Goal: Task Accomplishment & Management: Complete application form

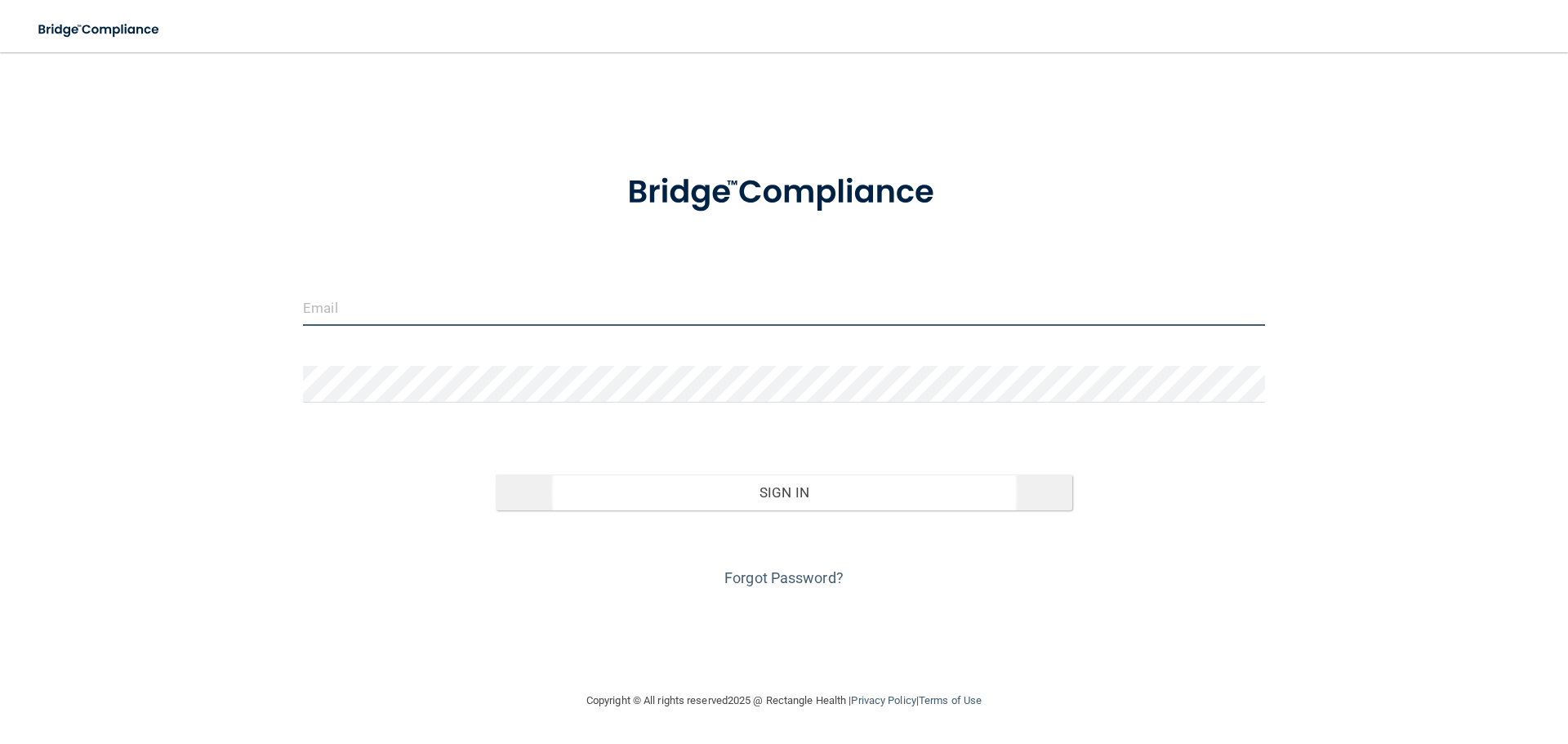
type input "[EMAIL_ADDRESS][DOMAIN_NAME]"
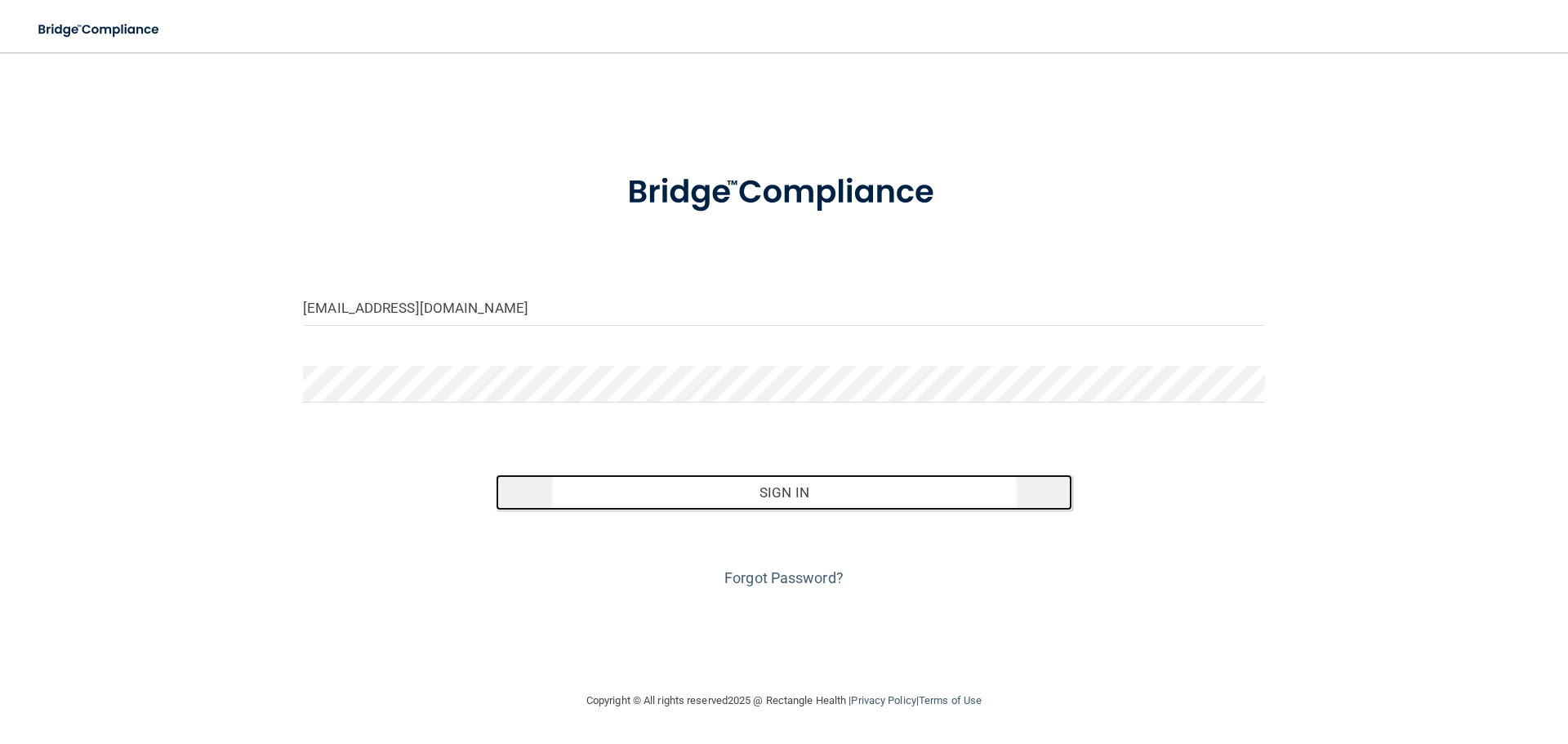
click at [726, 497] on button "Sign In" at bounding box center [784, 492] width 578 height 36
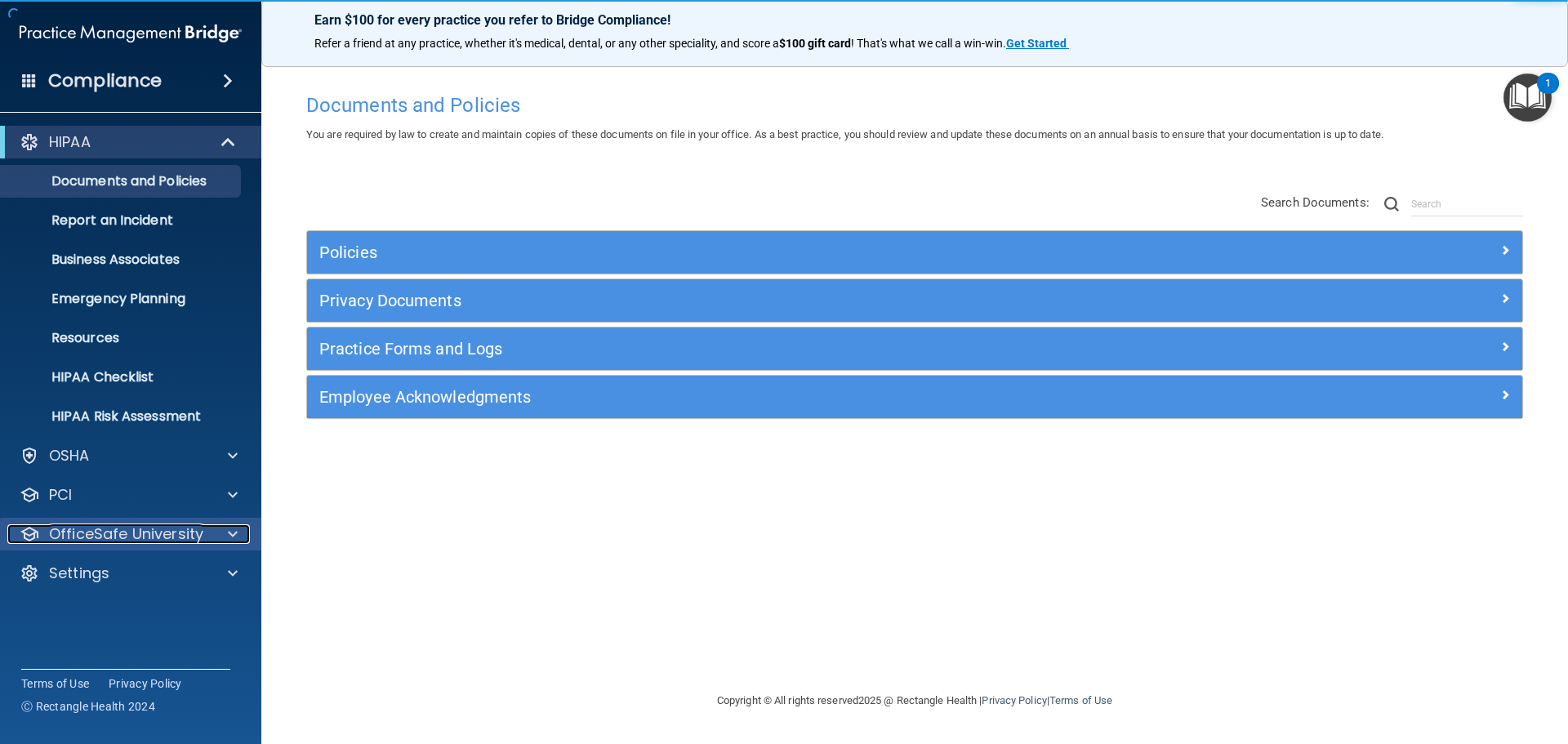
click at [232, 537] on span at bounding box center [233, 534] width 10 height 20
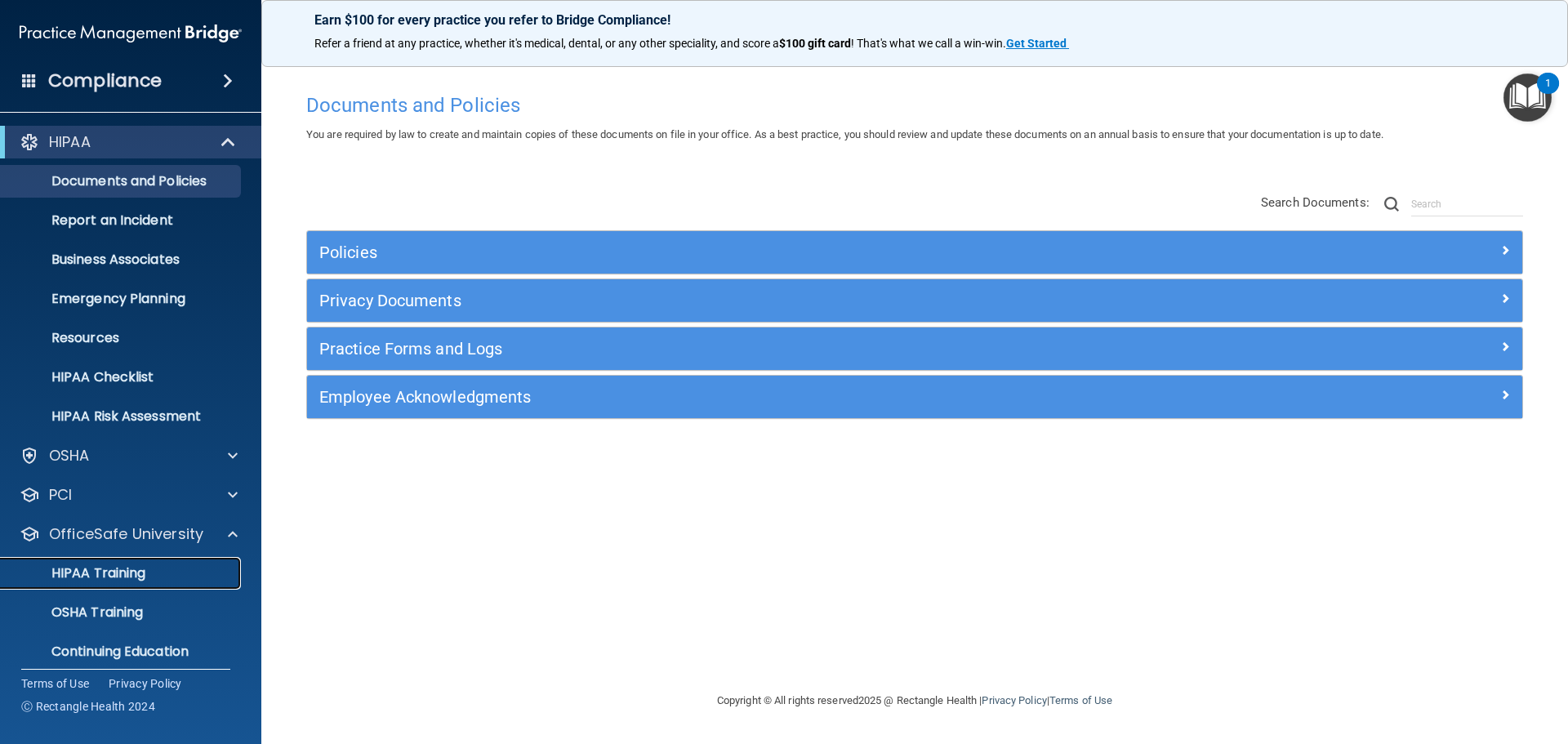
click at [164, 577] on div "HIPAA Training" at bounding box center [122, 573] width 223 height 16
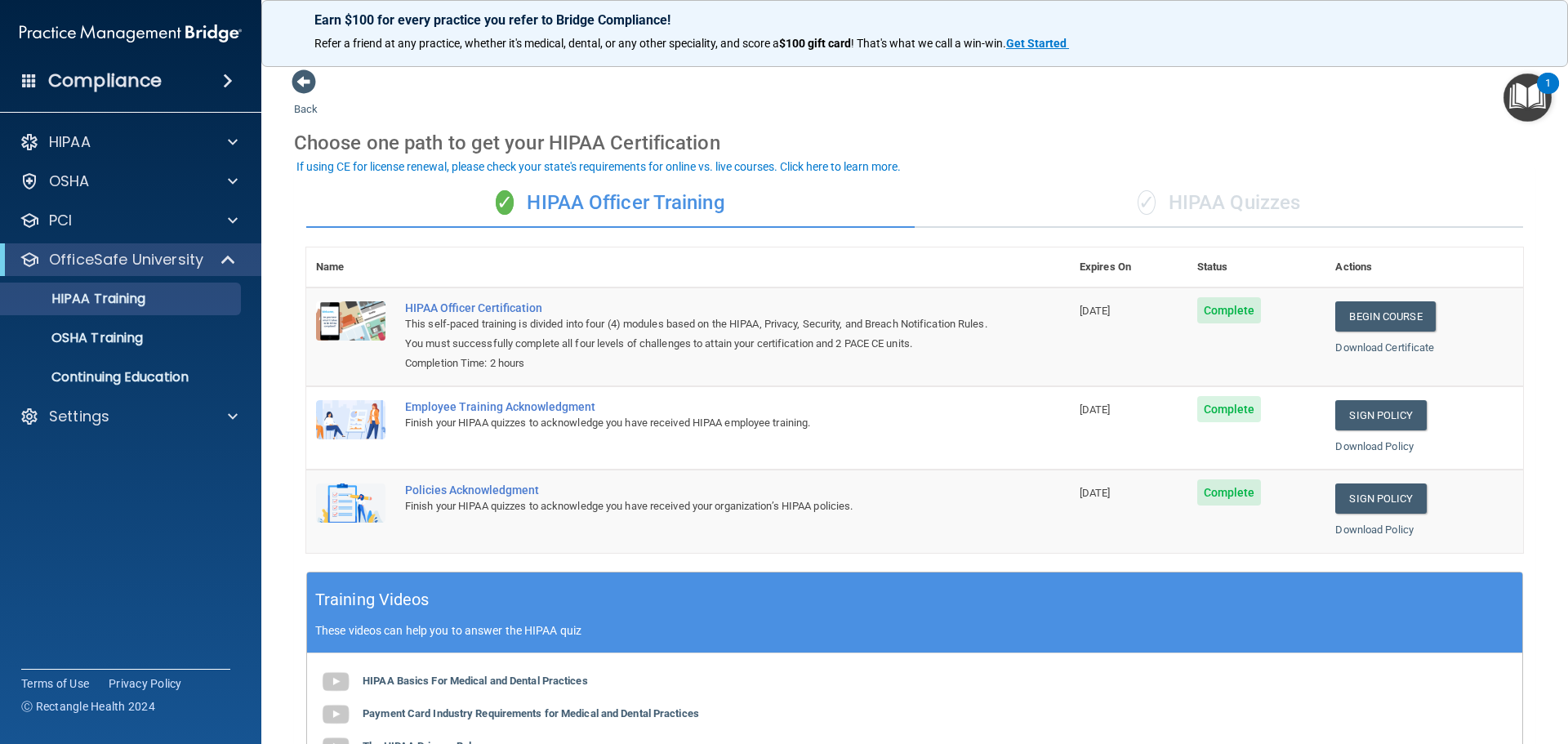
click at [1189, 206] on div "✓ HIPAA Quizzes" at bounding box center [1220, 203] width 609 height 49
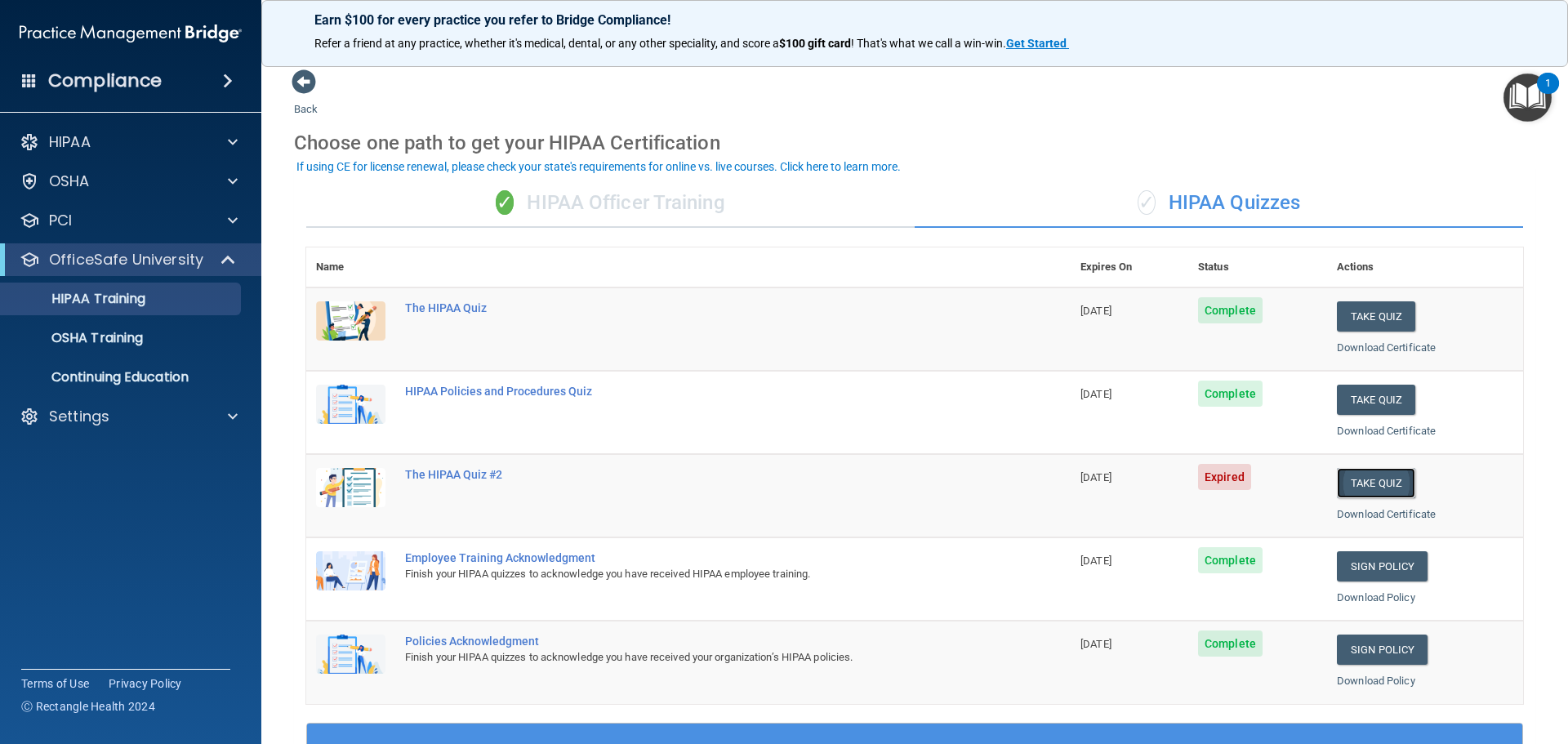
click at [1366, 482] on button "Take Quiz" at bounding box center [1376, 483] width 79 height 30
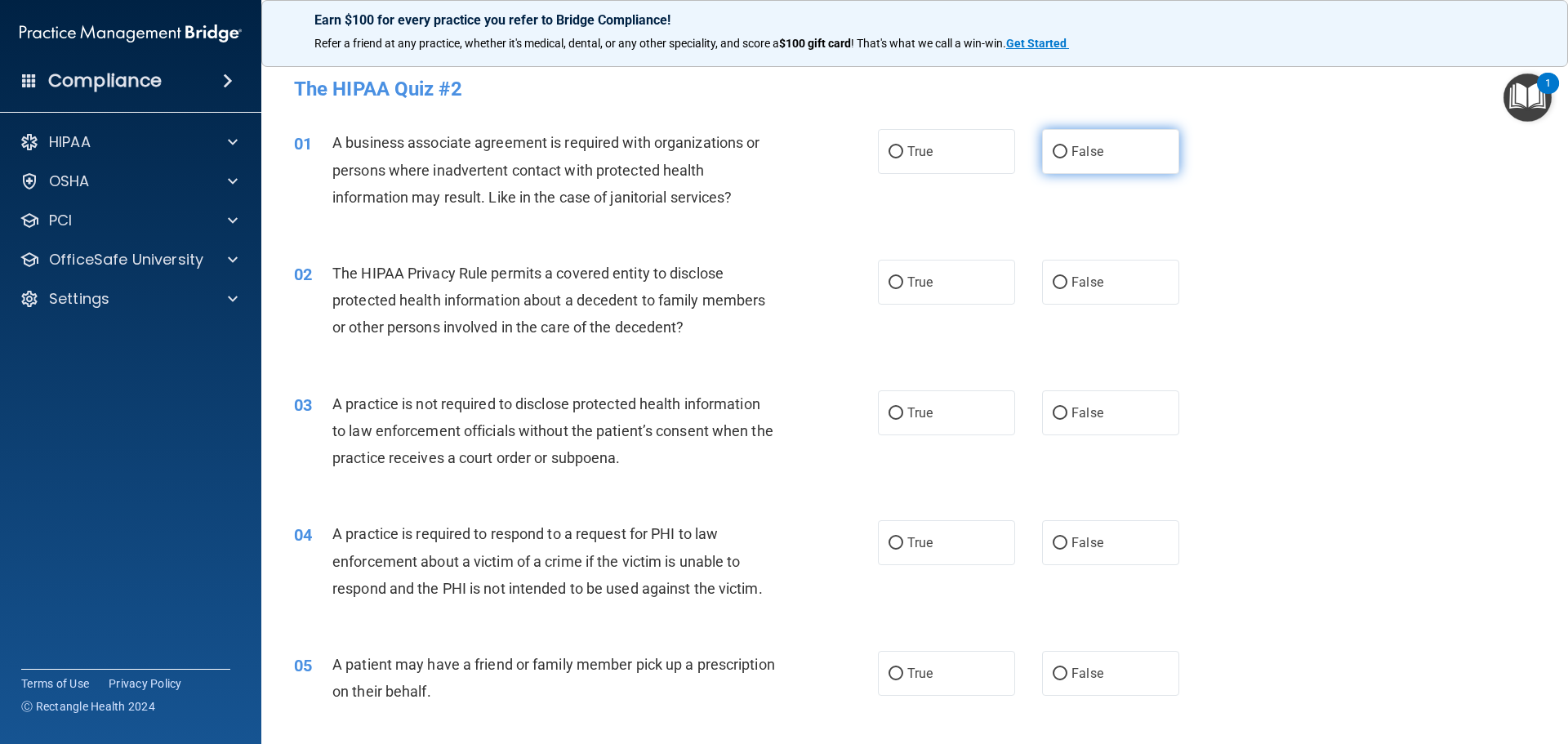
click at [1054, 155] on input "False" at bounding box center [1060, 152] width 15 height 12
radio input "true"
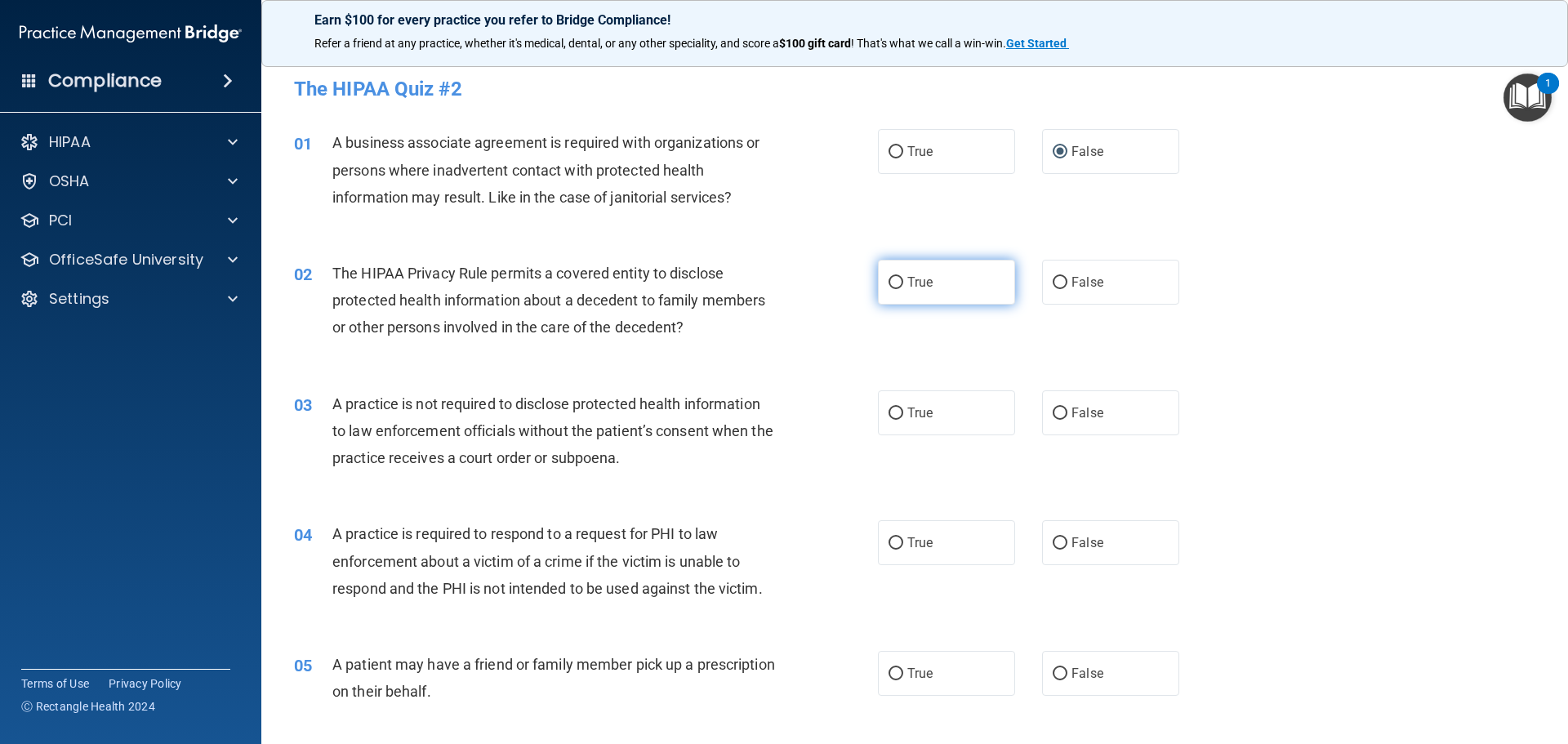
click at [888, 286] on input "True" at bounding box center [895, 283] width 15 height 12
radio input "true"
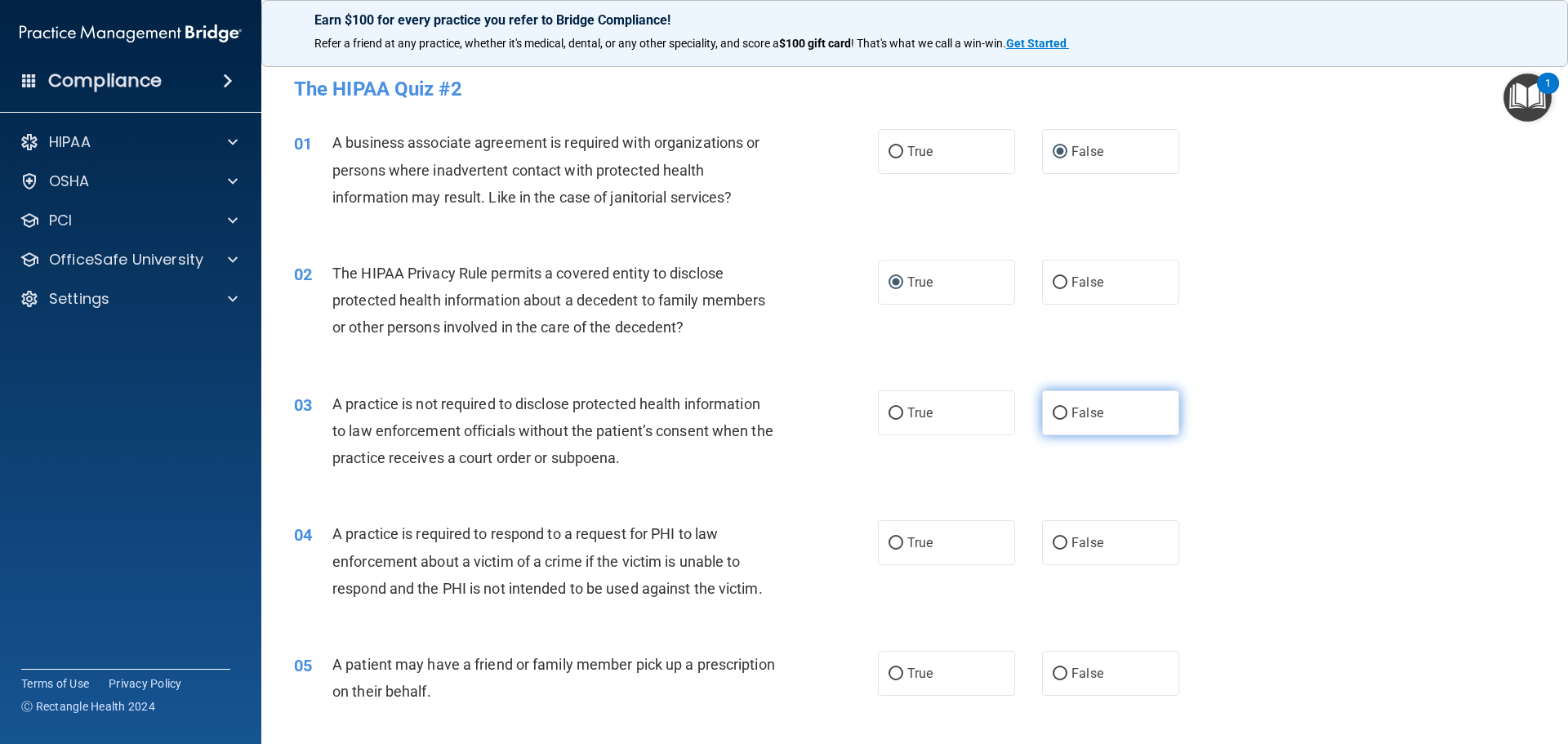
click at [1054, 407] on input "False" at bounding box center [1060, 413] width 15 height 12
radio input "true"
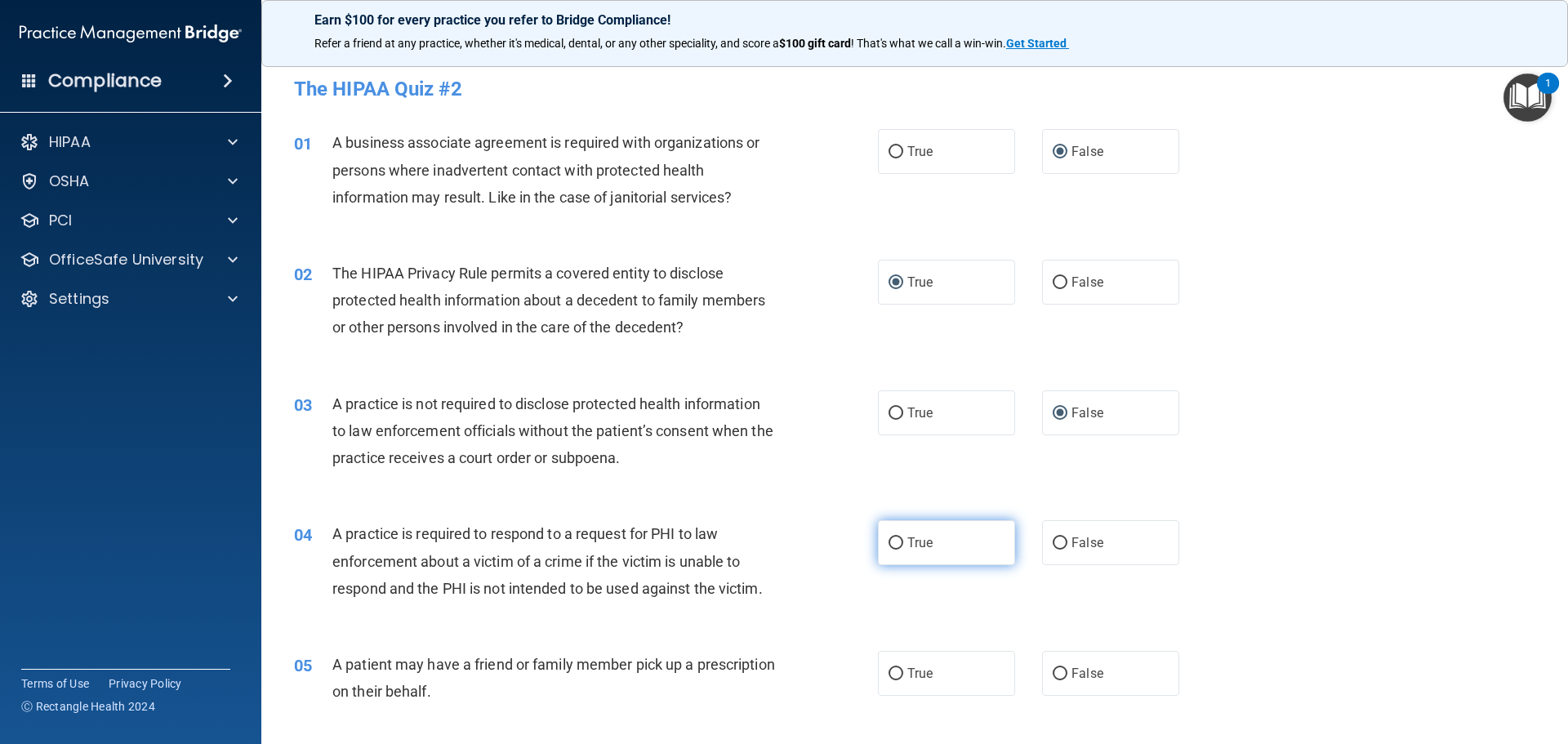
click at [888, 539] on input "True" at bounding box center [895, 543] width 15 height 12
radio input "true"
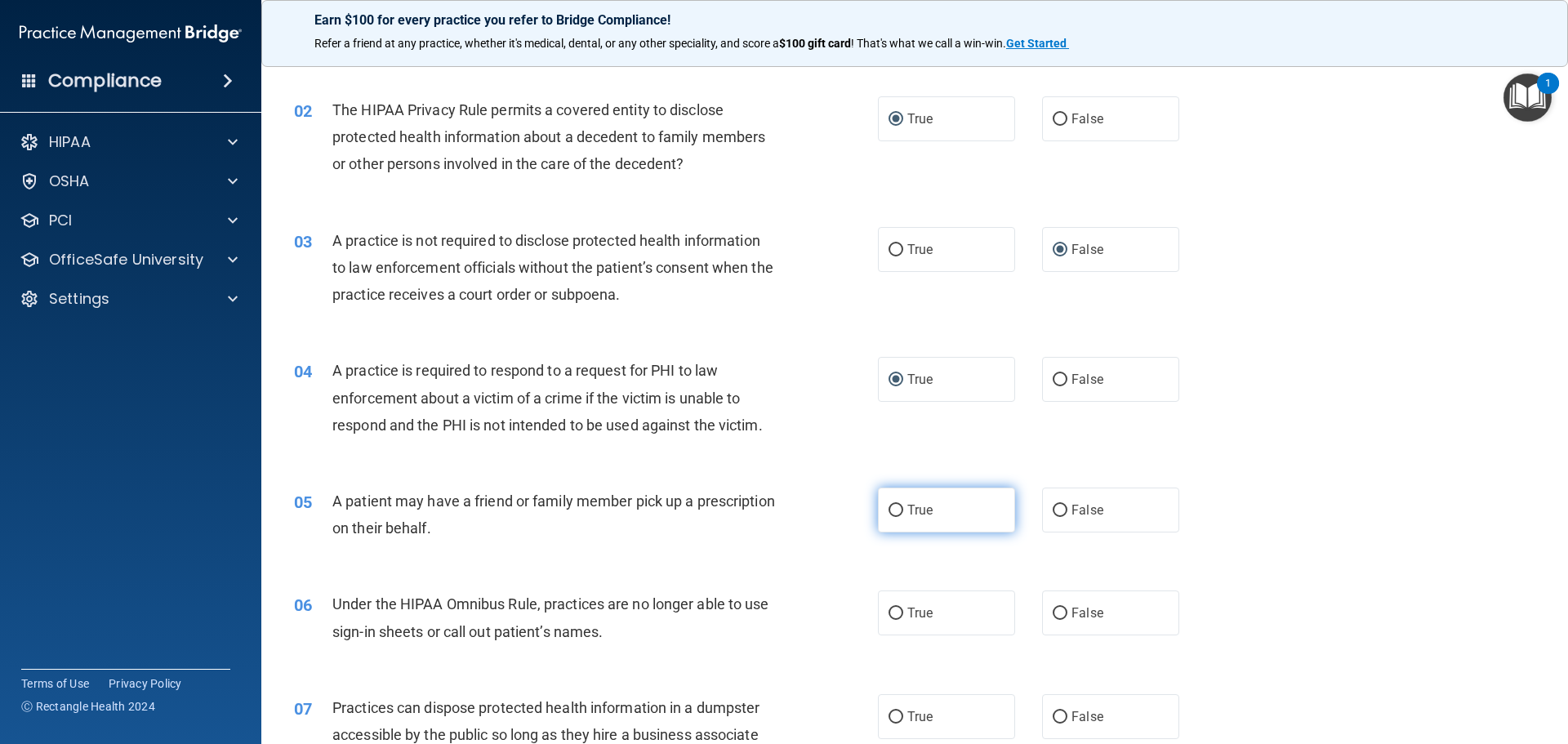
click at [893, 511] on input "True" at bounding box center [895, 511] width 15 height 12
radio input "true"
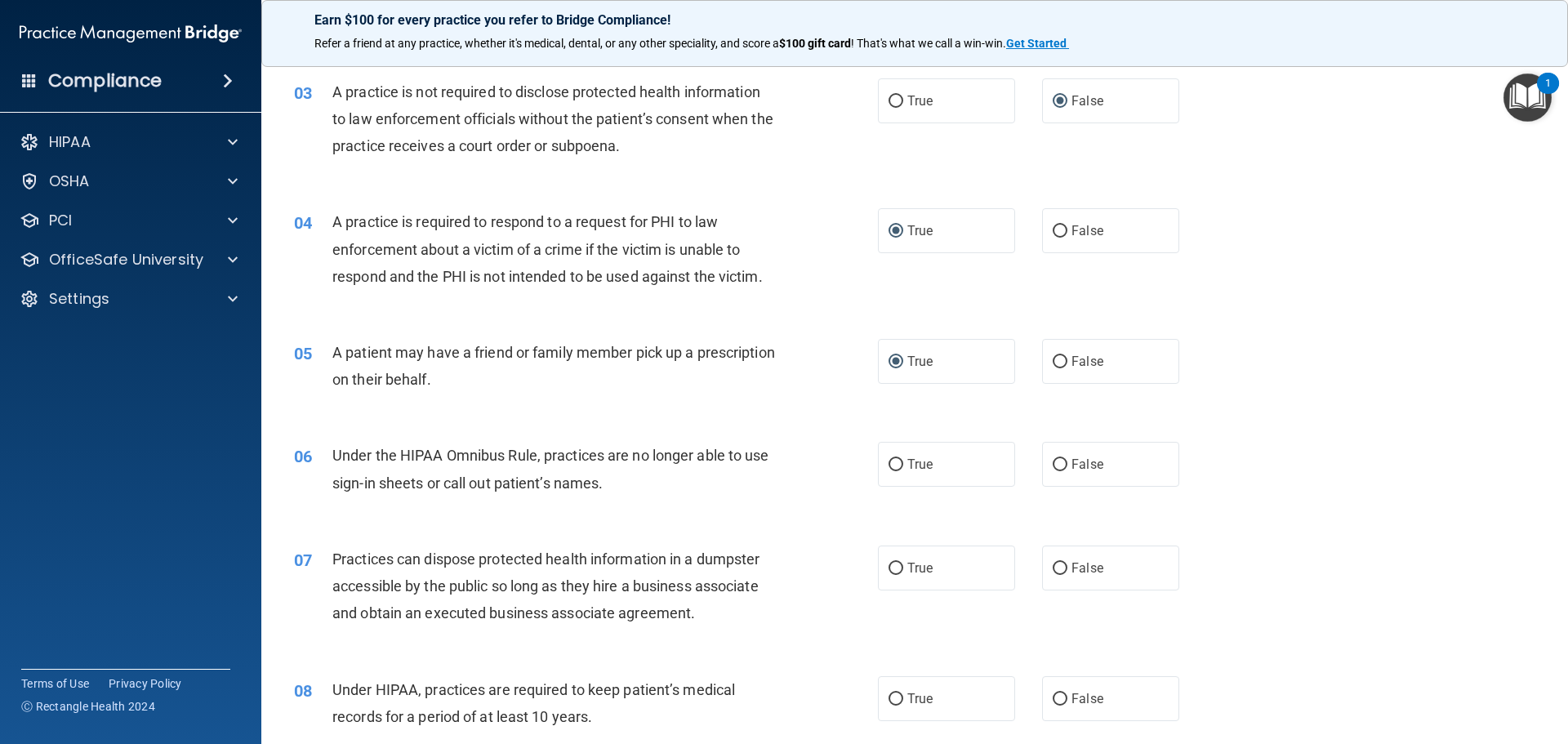
scroll to position [327, 0]
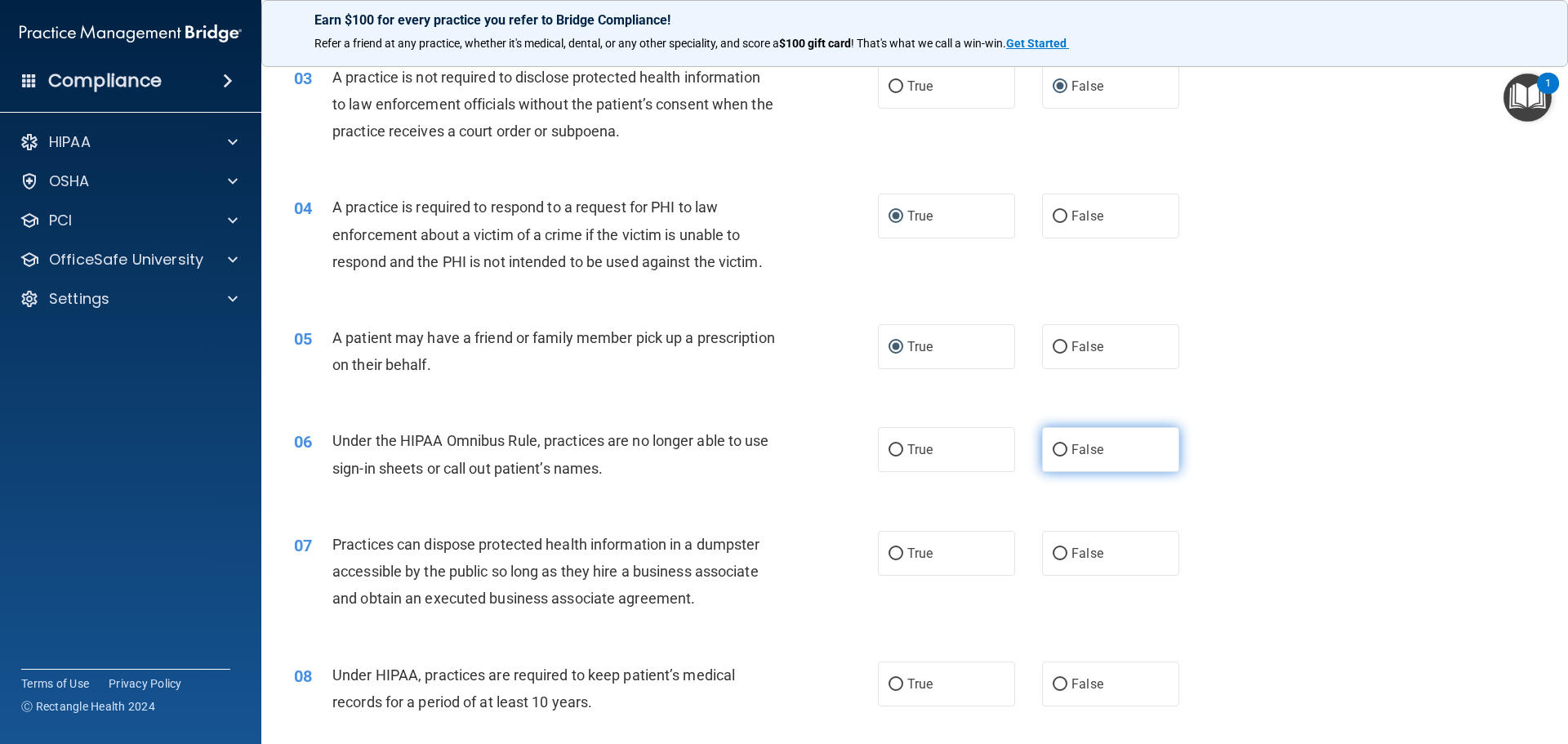
click at [1053, 446] on input "False" at bounding box center [1060, 450] width 15 height 12
radio input "true"
click at [1053, 550] on input "False" at bounding box center [1060, 554] width 15 height 12
radio input "true"
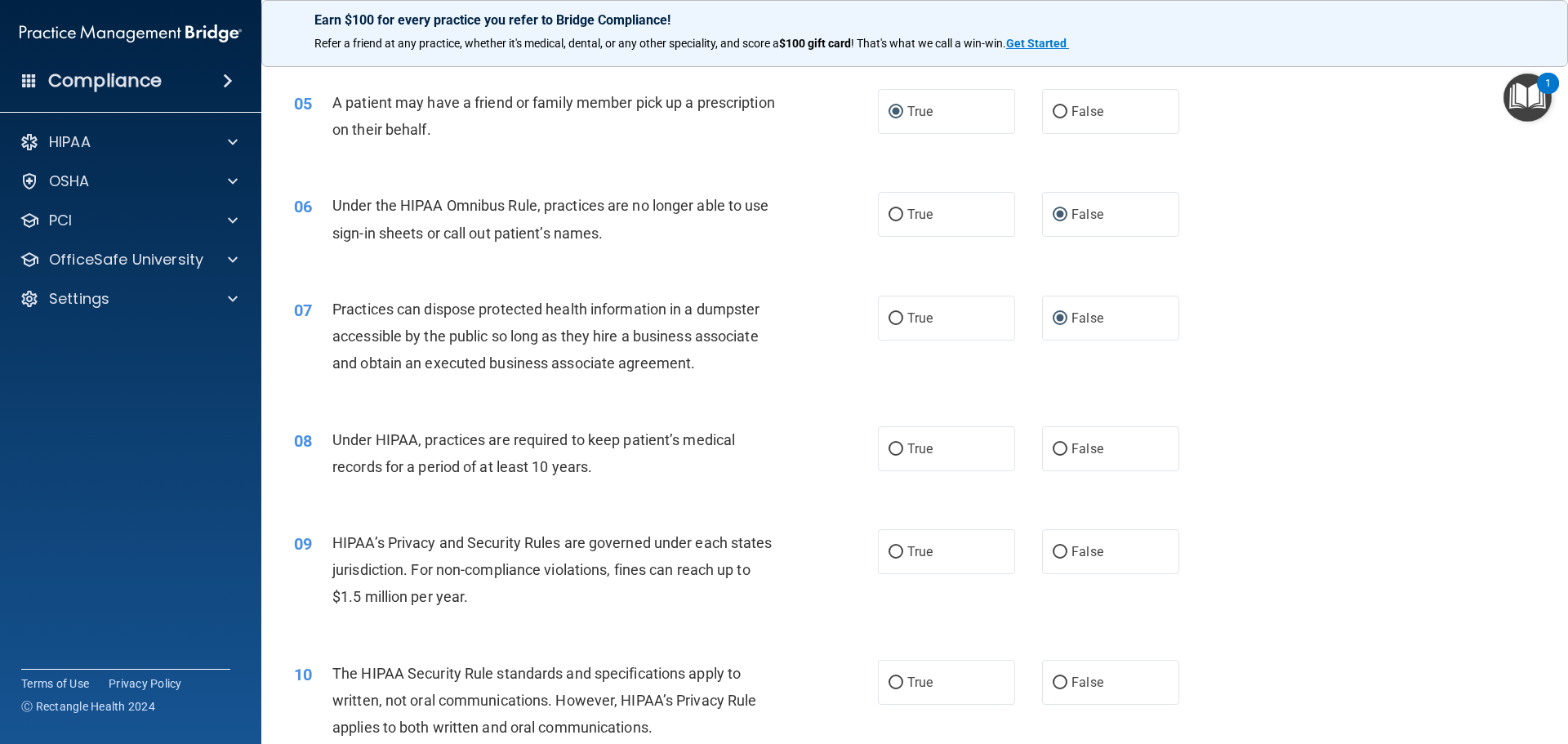
scroll to position [572, 0]
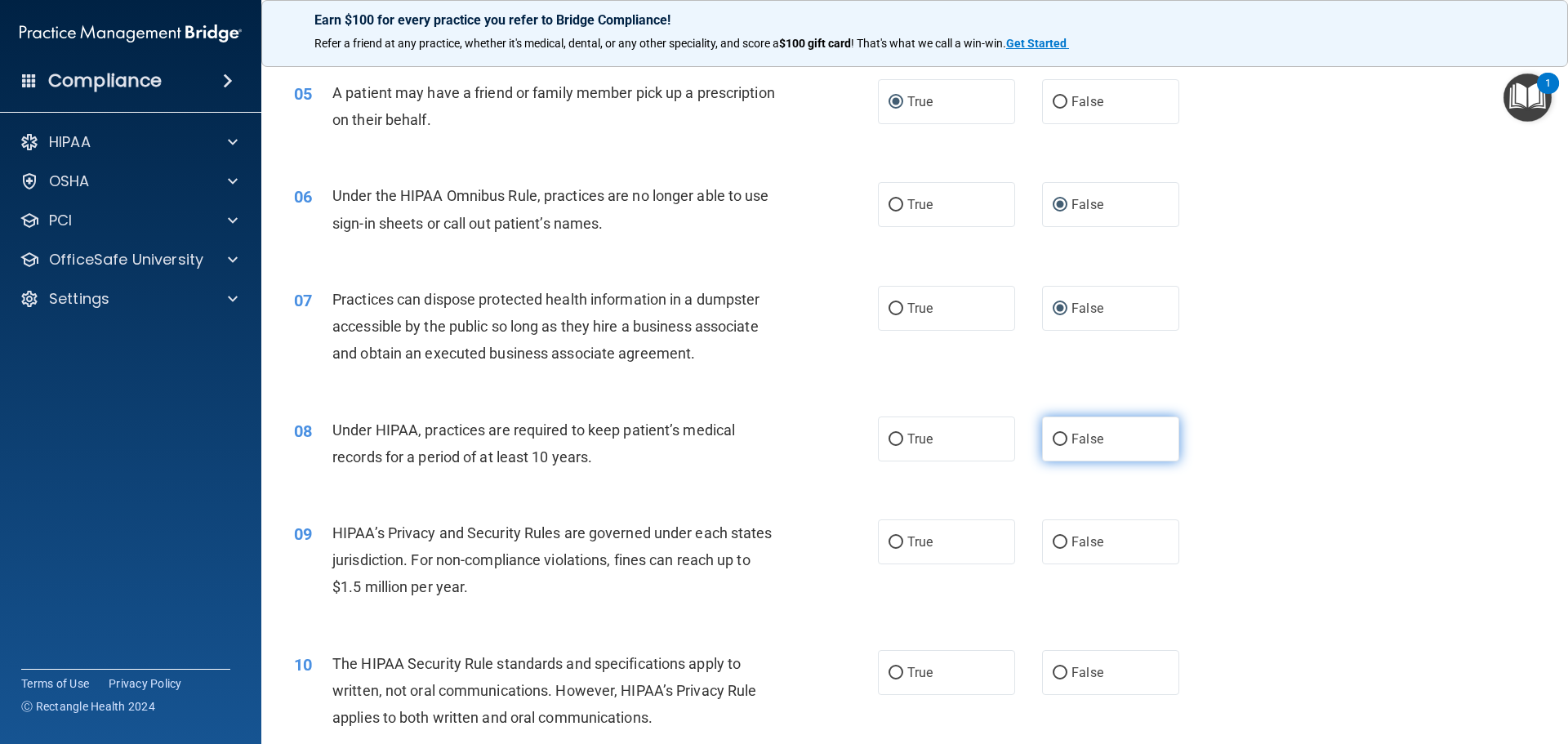
click at [1057, 443] on input "False" at bounding box center [1060, 440] width 15 height 12
radio input "true"
click at [1053, 538] on input "False" at bounding box center [1060, 543] width 15 height 12
radio input "true"
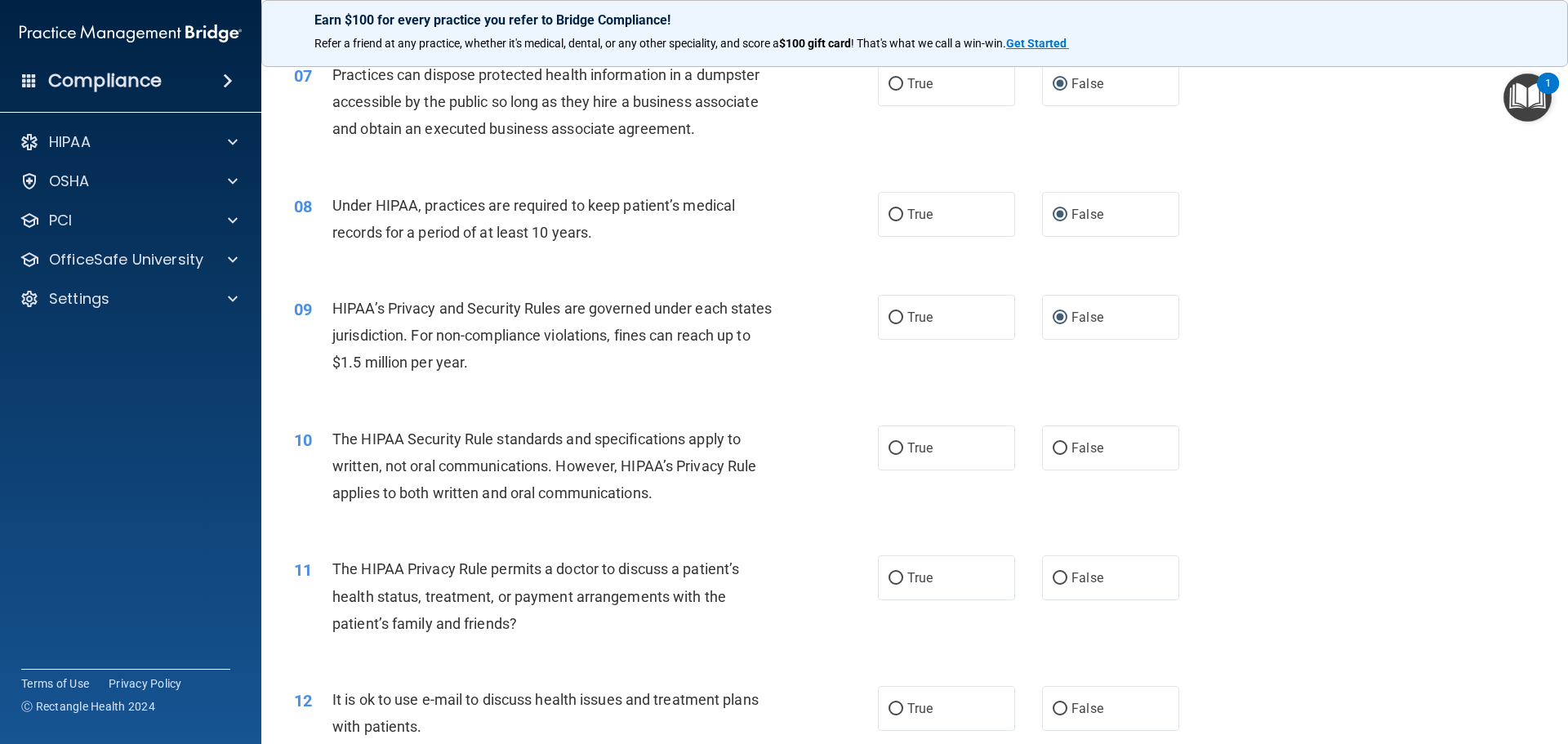
scroll to position [817, 0]
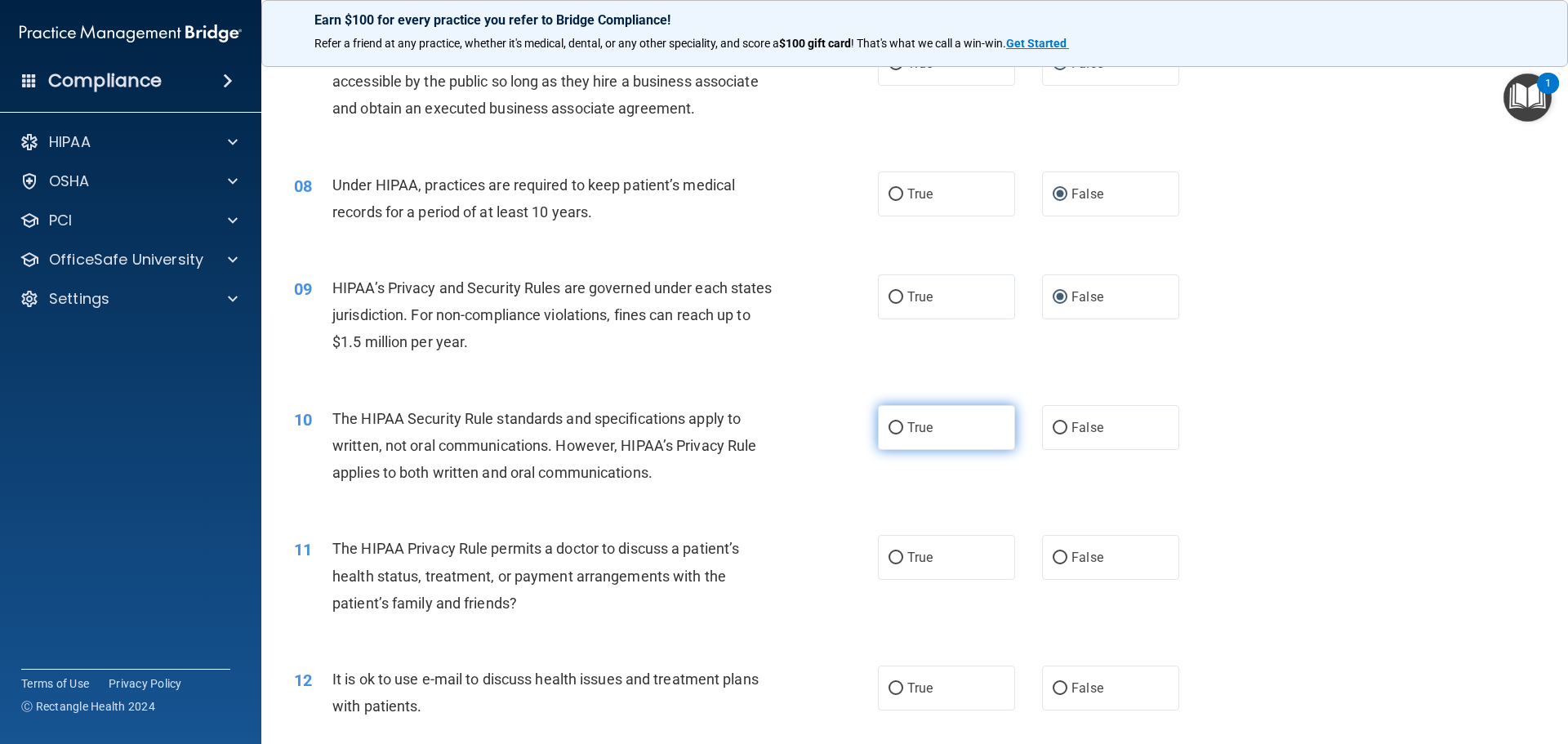
click at [888, 429] on input "True" at bounding box center [895, 428] width 15 height 12
radio input "true"
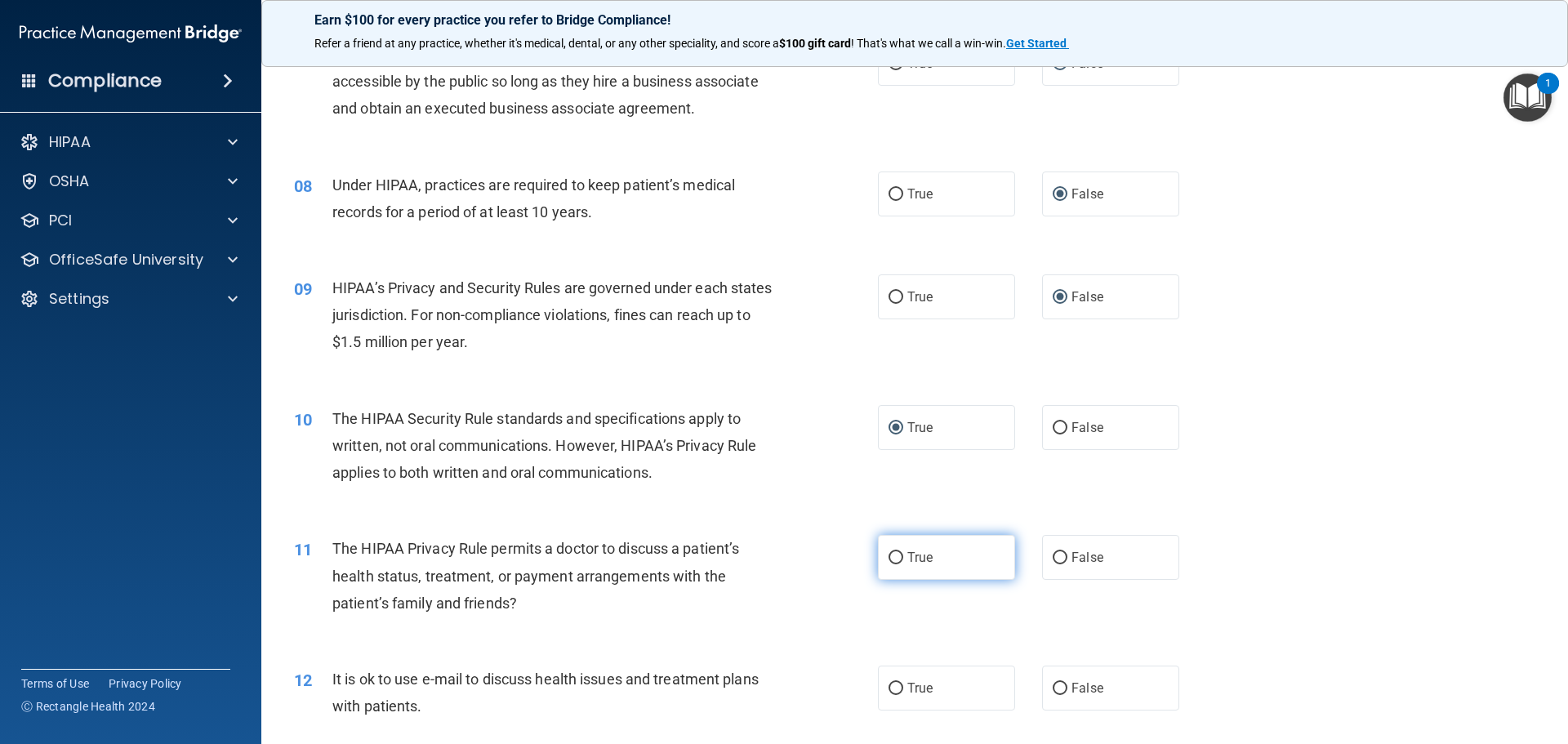
click at [897, 561] on label "True" at bounding box center [946, 557] width 137 height 45
click at [897, 561] on input "True" at bounding box center [895, 558] width 15 height 12
radio input "true"
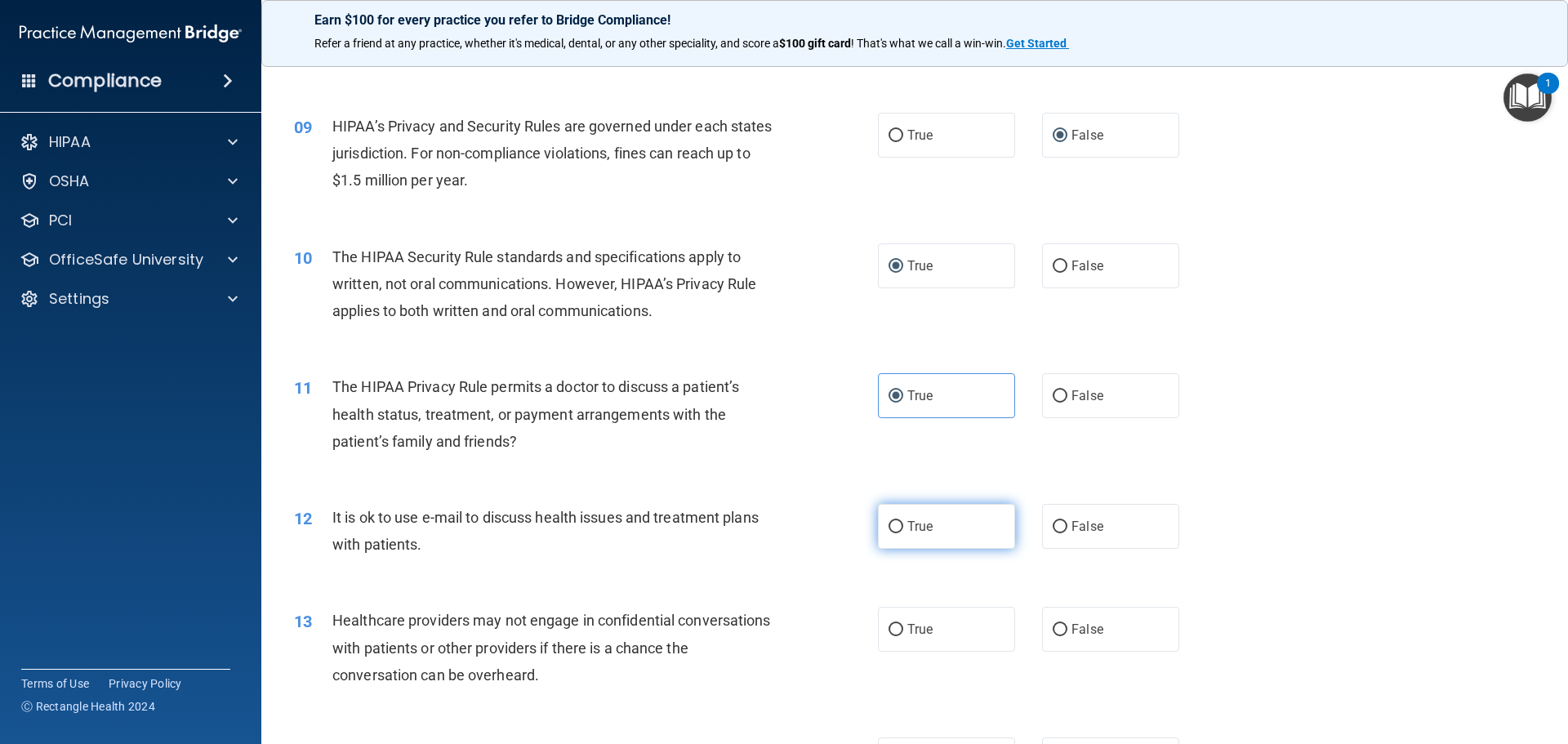
scroll to position [981, 0]
click at [888, 526] on input "True" at bounding box center [895, 525] width 15 height 12
radio input "true"
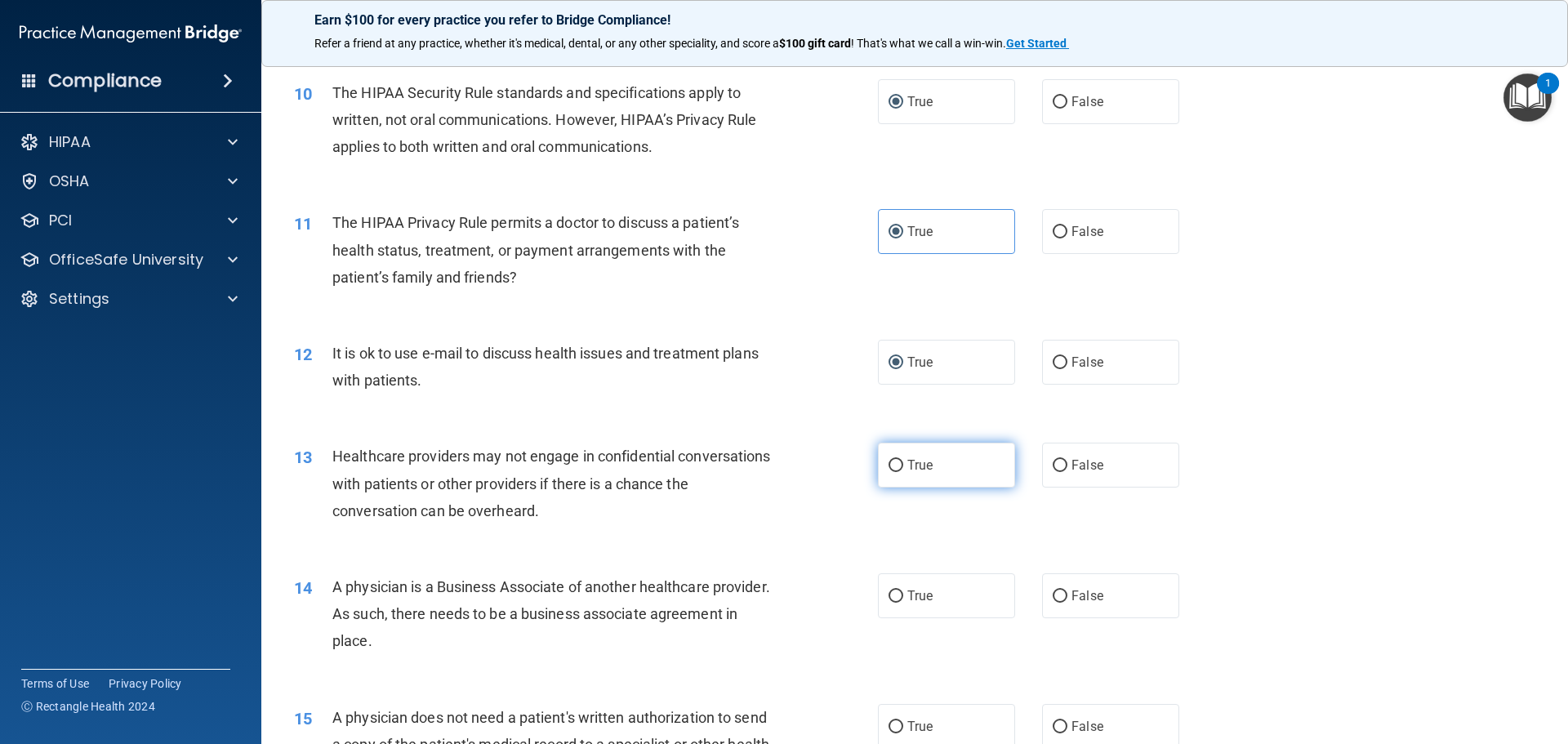
scroll to position [1144, 0]
click at [1054, 466] on input "False" at bounding box center [1060, 465] width 15 height 12
radio input "true"
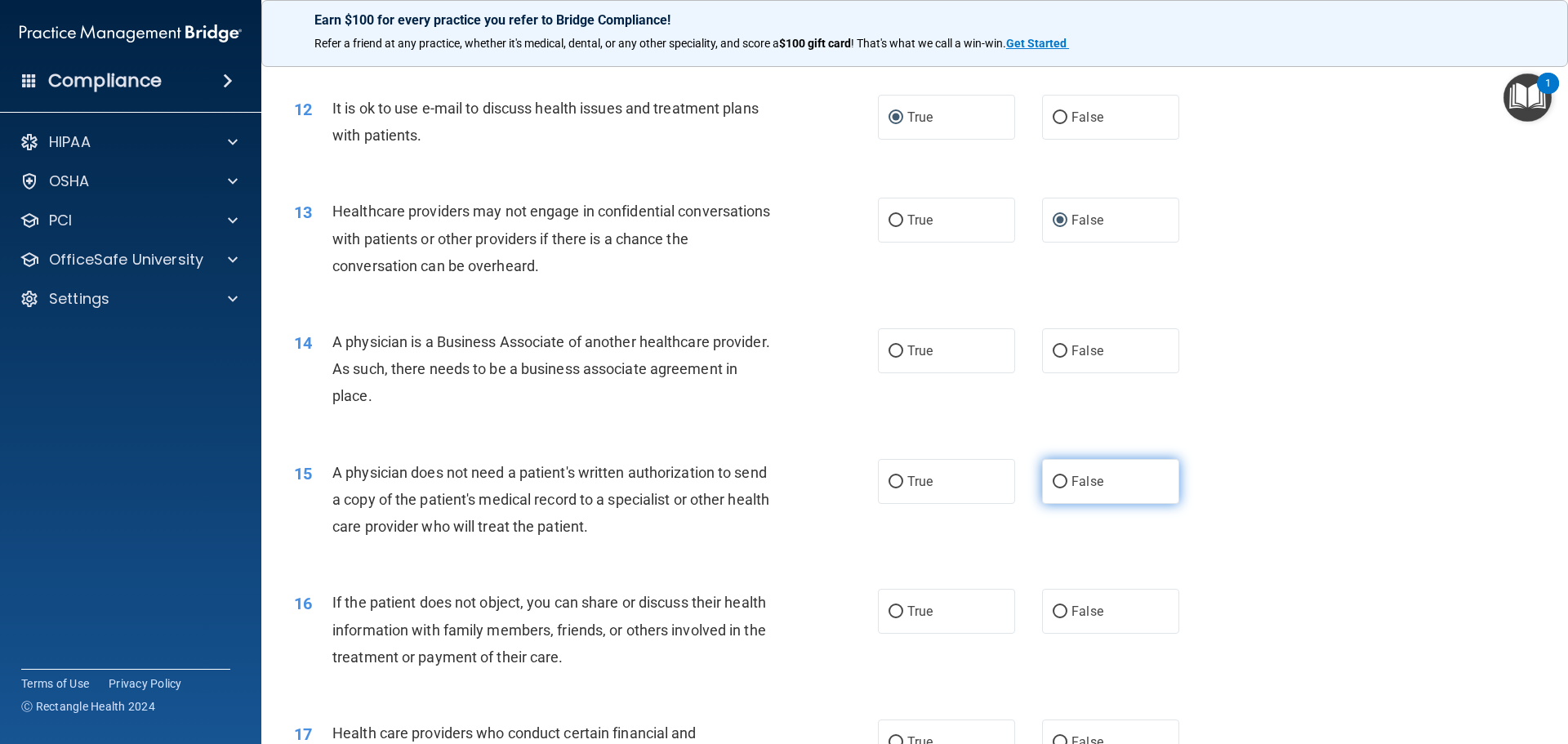
scroll to position [1389, 0]
click at [1054, 354] on input "False" at bounding box center [1060, 351] width 15 height 12
radio input "true"
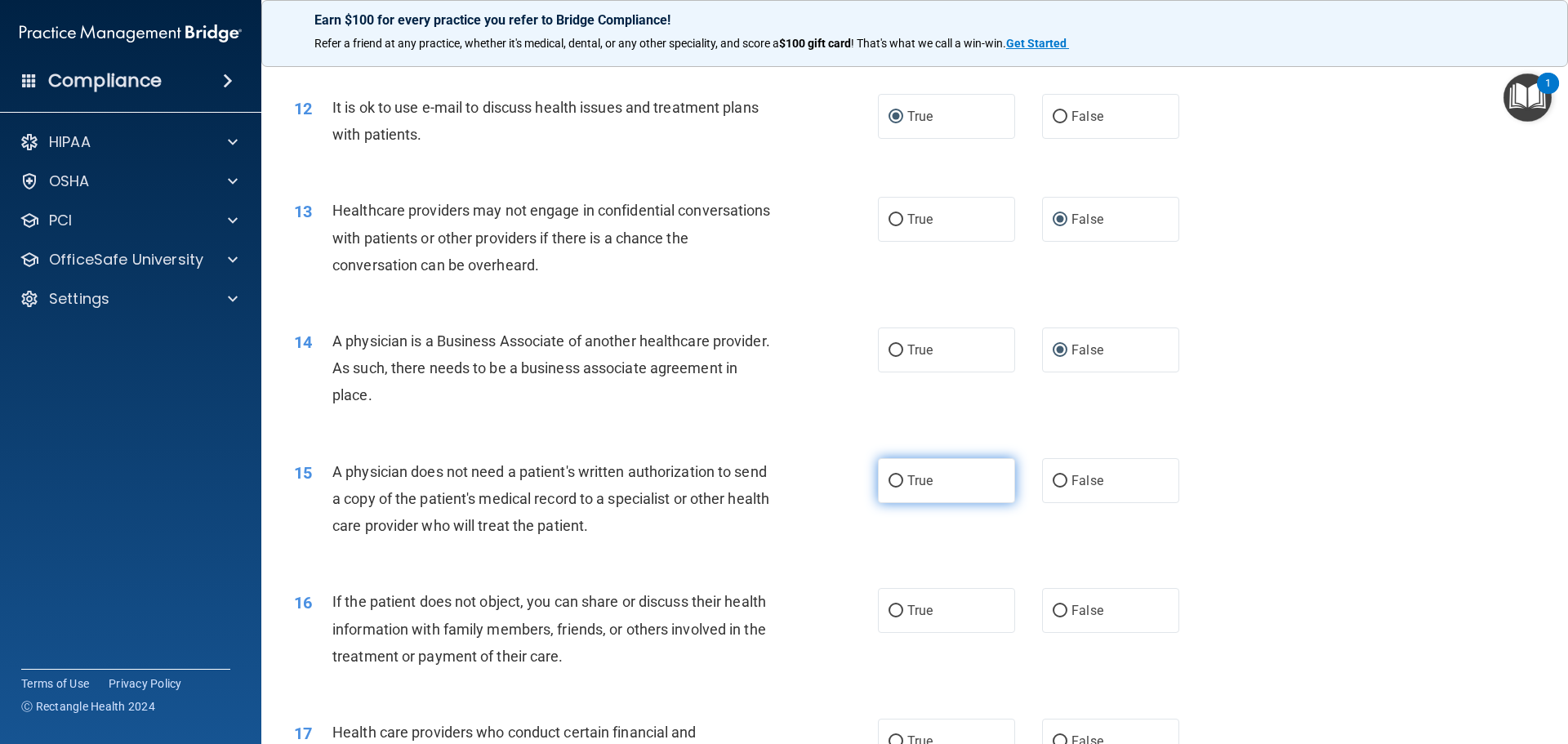
click at [892, 483] on input "True" at bounding box center [895, 481] width 15 height 12
radio input "true"
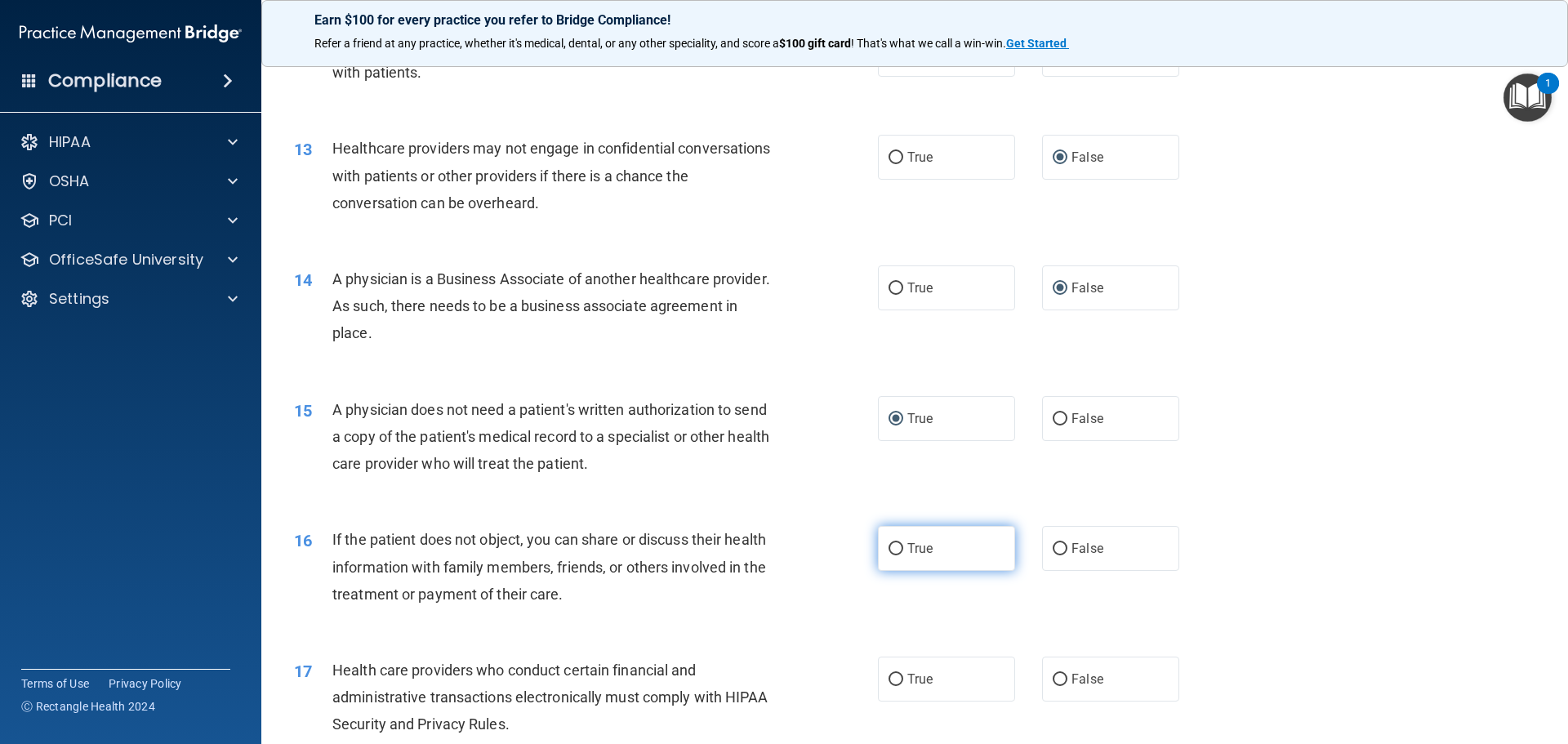
scroll to position [1635, 0]
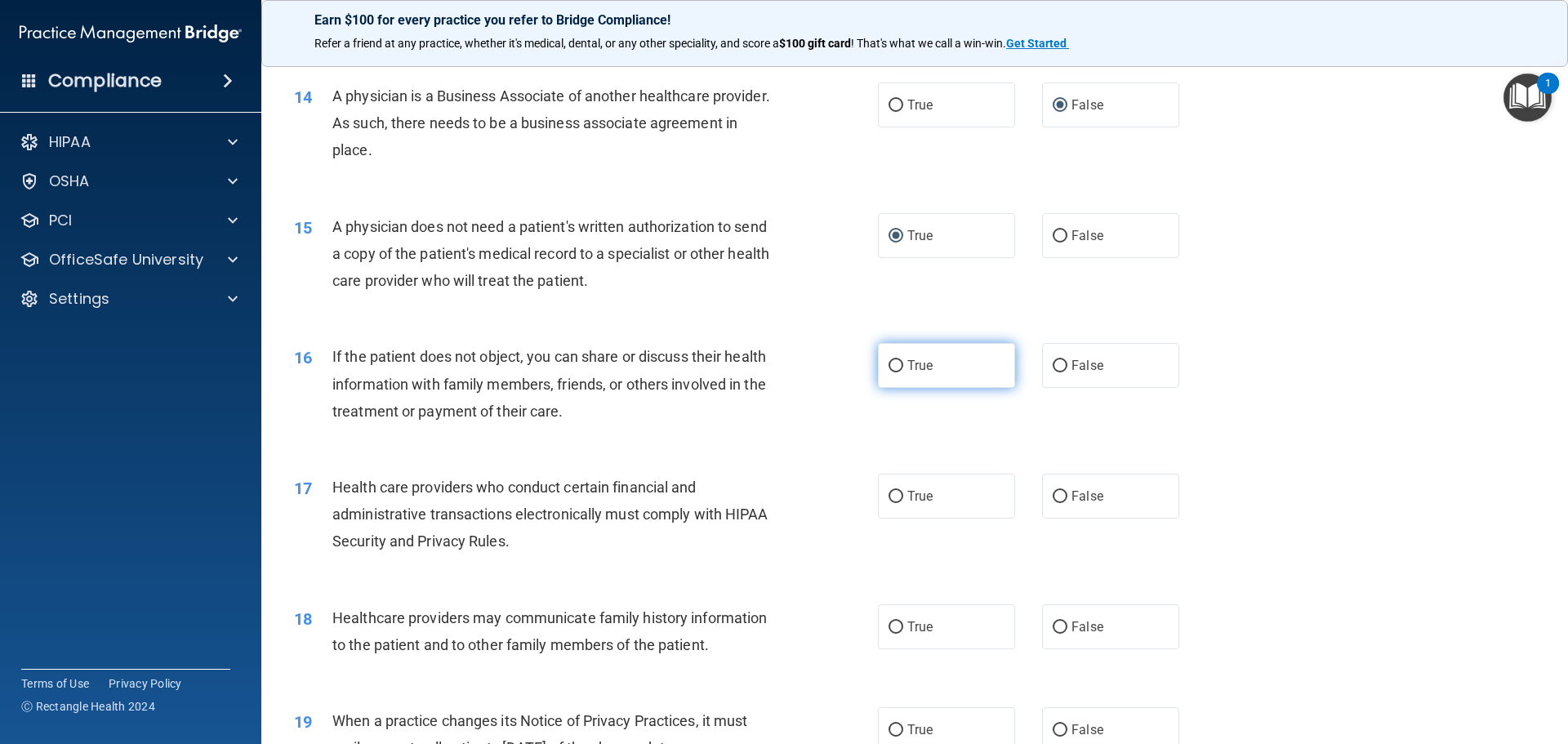
click at [893, 371] on input "True" at bounding box center [895, 367] width 15 height 12
radio input "true"
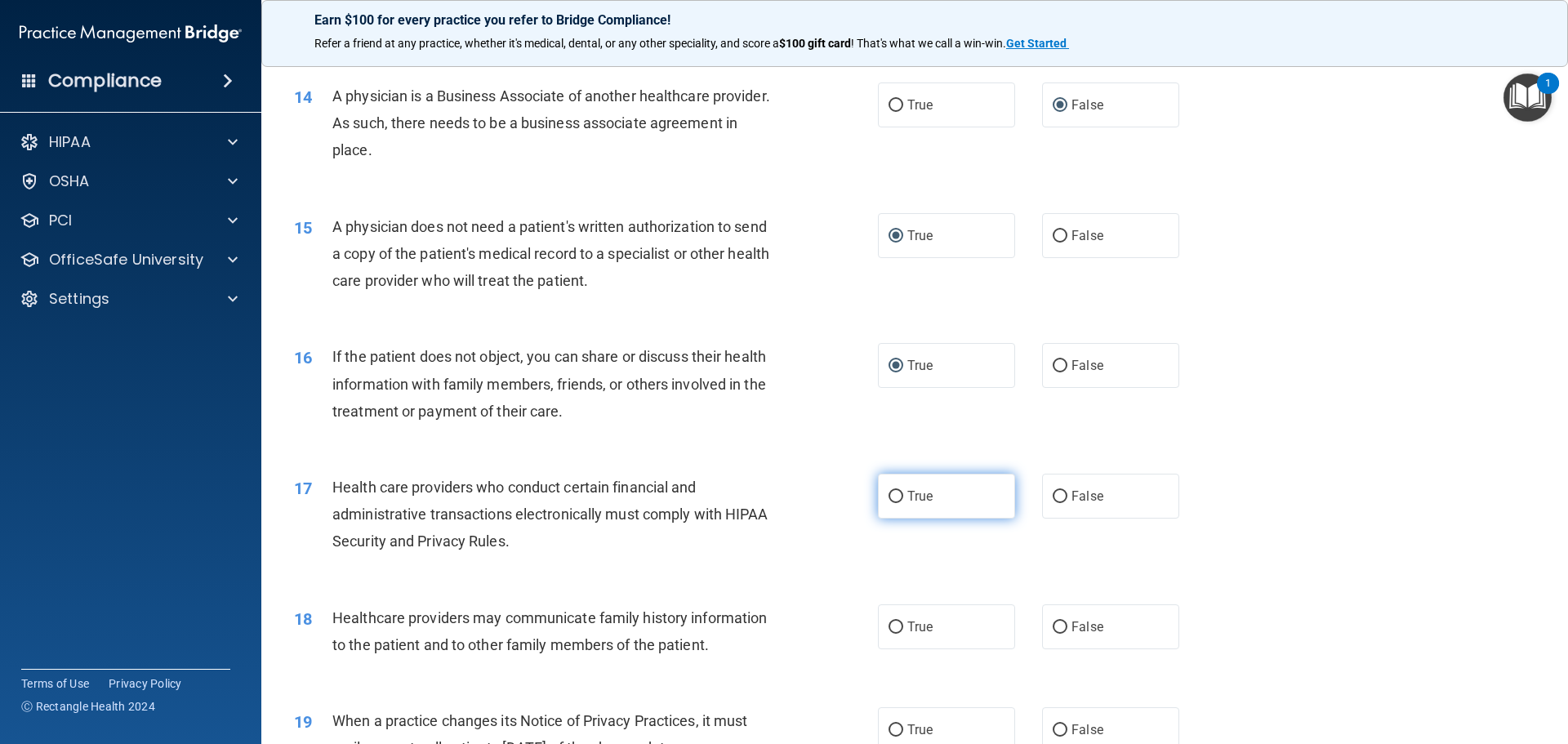
click at [890, 497] on input "True" at bounding box center [895, 497] width 15 height 12
radio input "true"
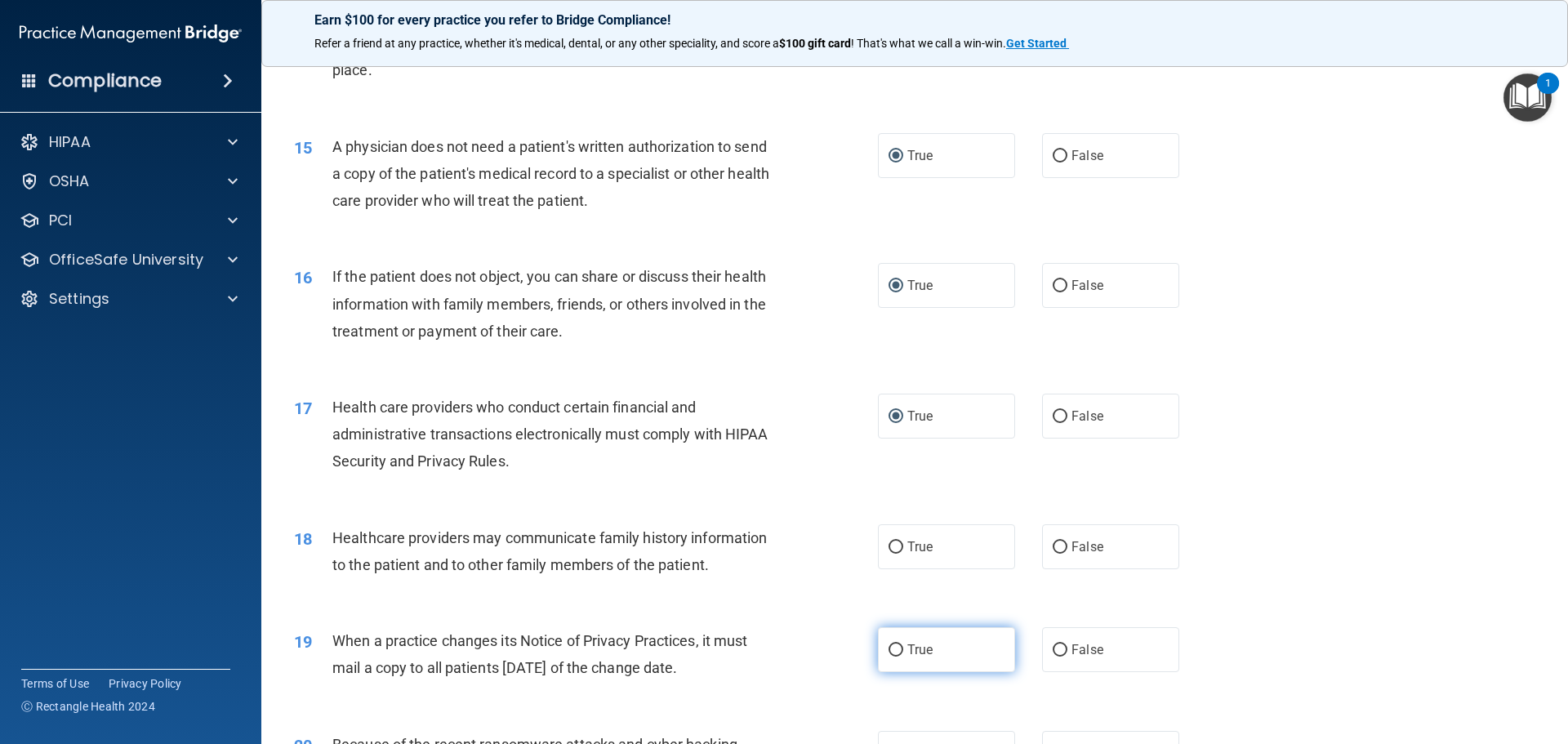
scroll to position [1879, 0]
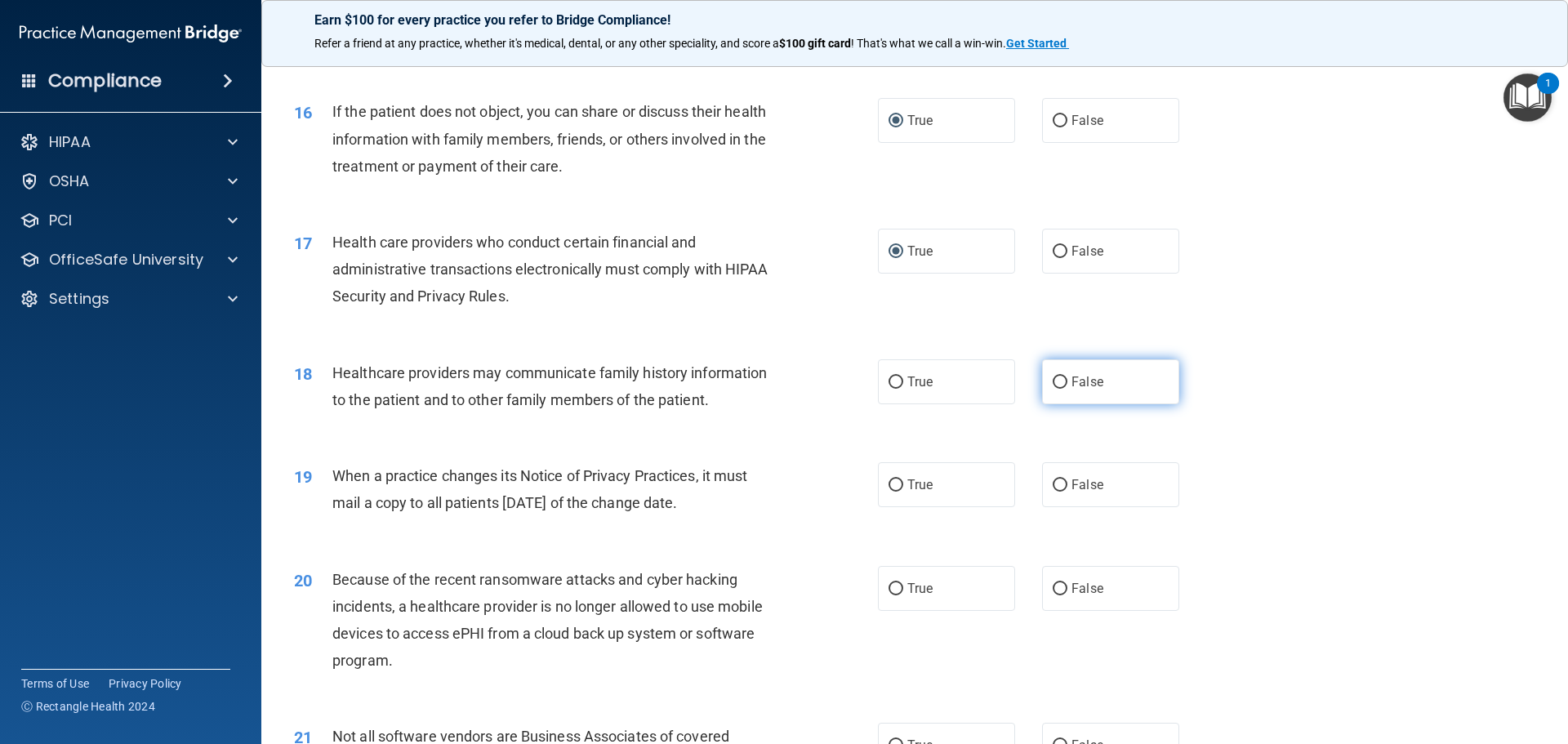
click at [1053, 378] on input "False" at bounding box center [1060, 382] width 15 height 12
radio input "true"
click at [1055, 483] on input "False" at bounding box center [1060, 485] width 15 height 12
radio input "true"
click at [1053, 587] on input "False" at bounding box center [1060, 589] width 15 height 12
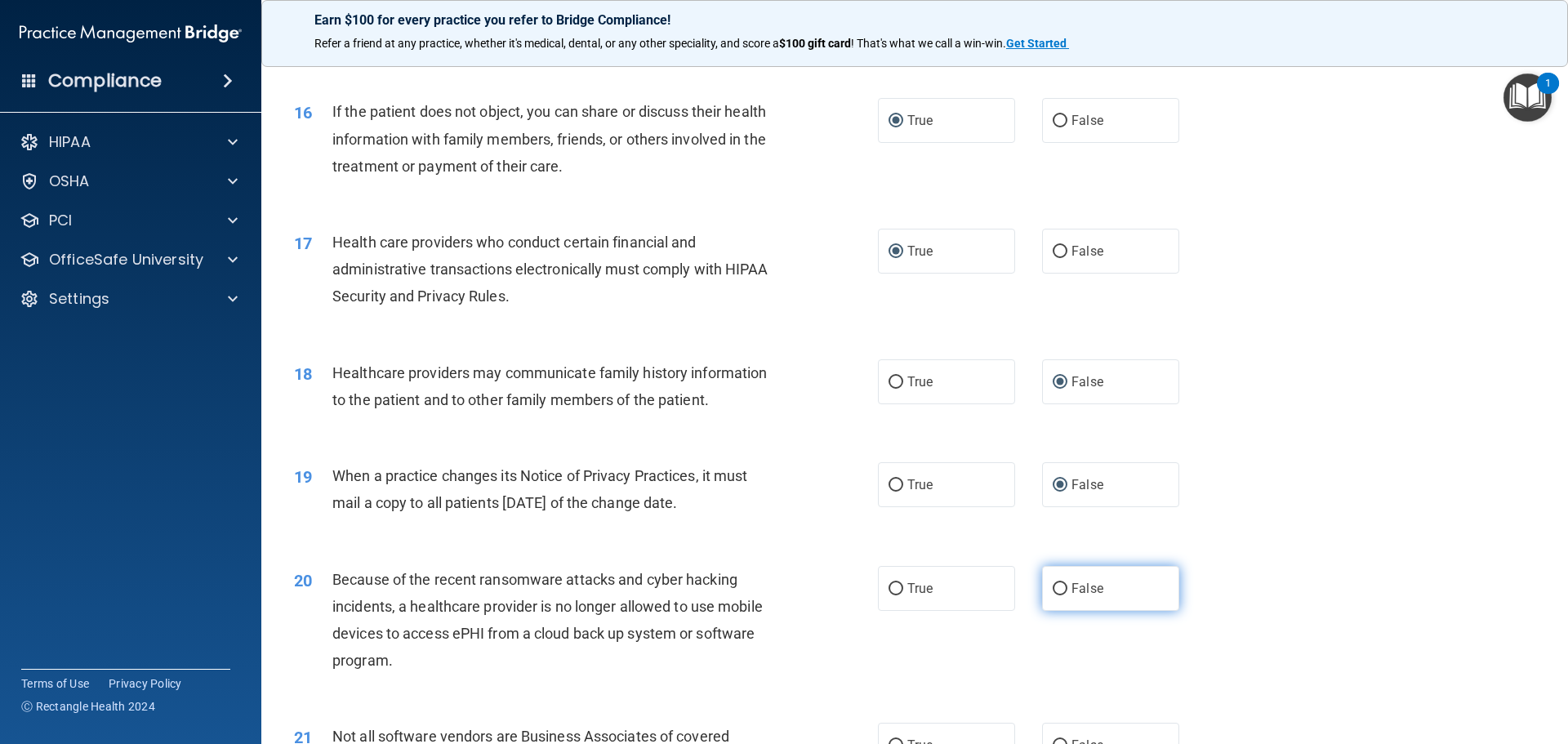
radio input "true"
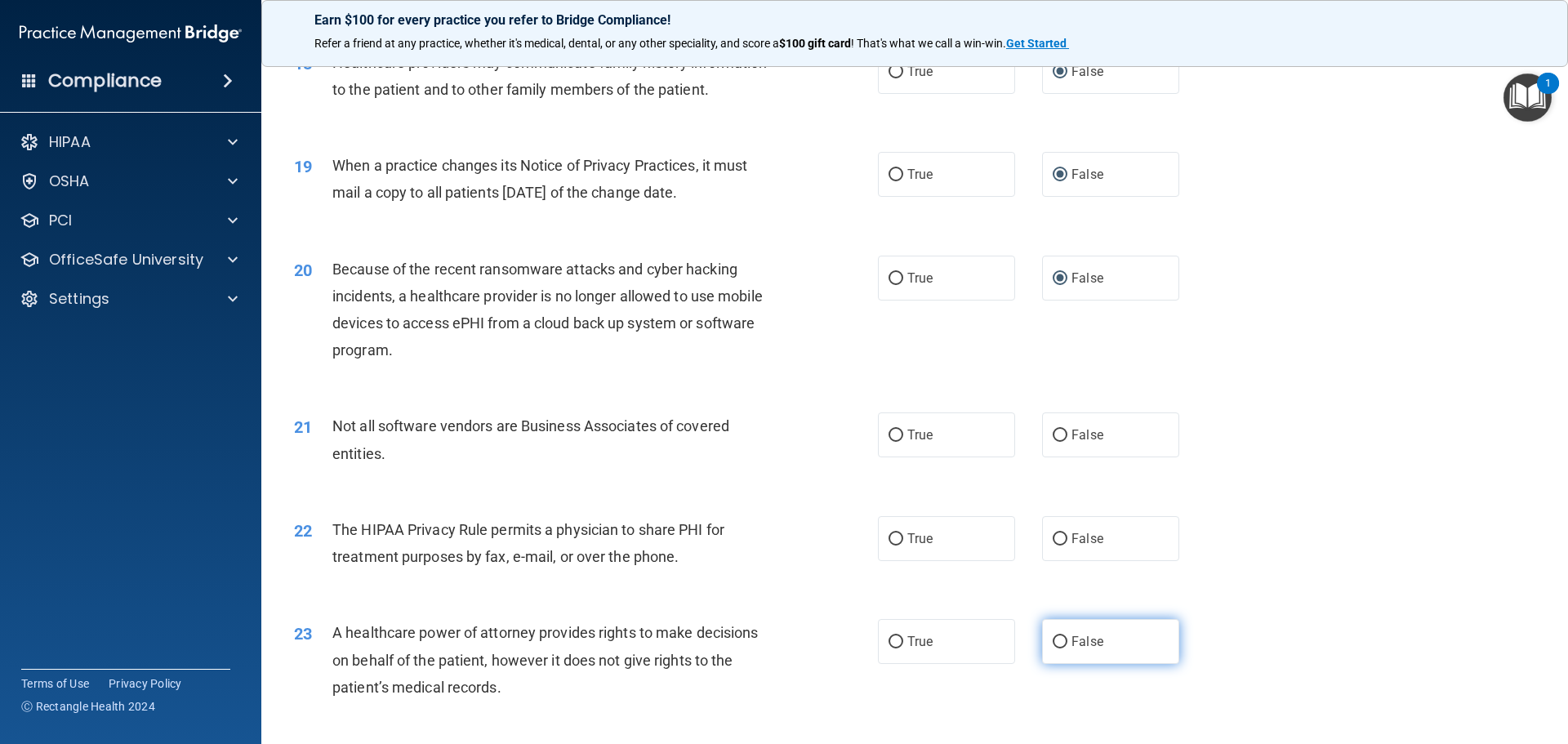
scroll to position [2288, 0]
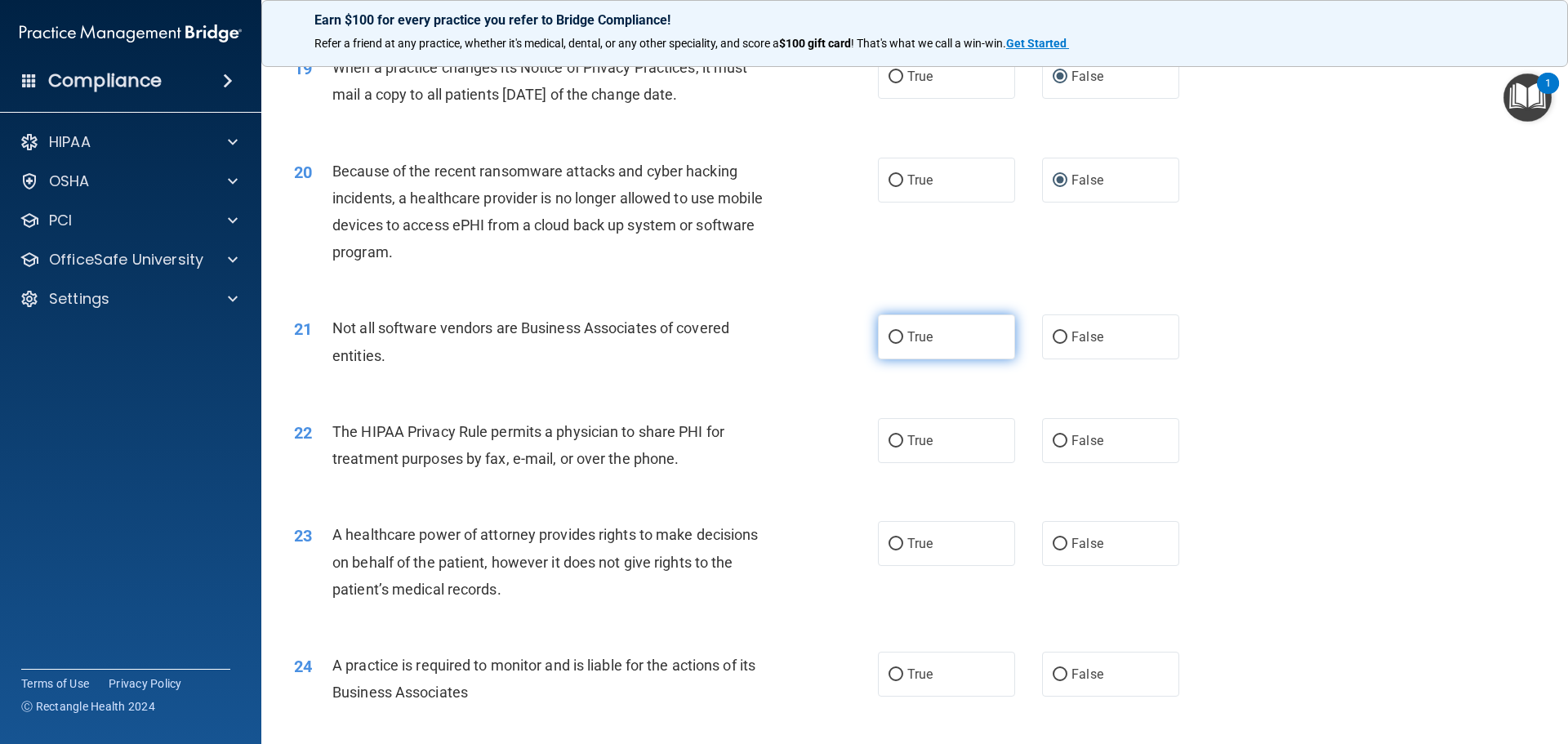
click at [893, 338] on input "True" at bounding box center [895, 338] width 15 height 12
radio input "true"
click at [895, 439] on input "True" at bounding box center [895, 441] width 15 height 12
radio input "true"
click at [1054, 542] on input "False" at bounding box center [1060, 544] width 15 height 12
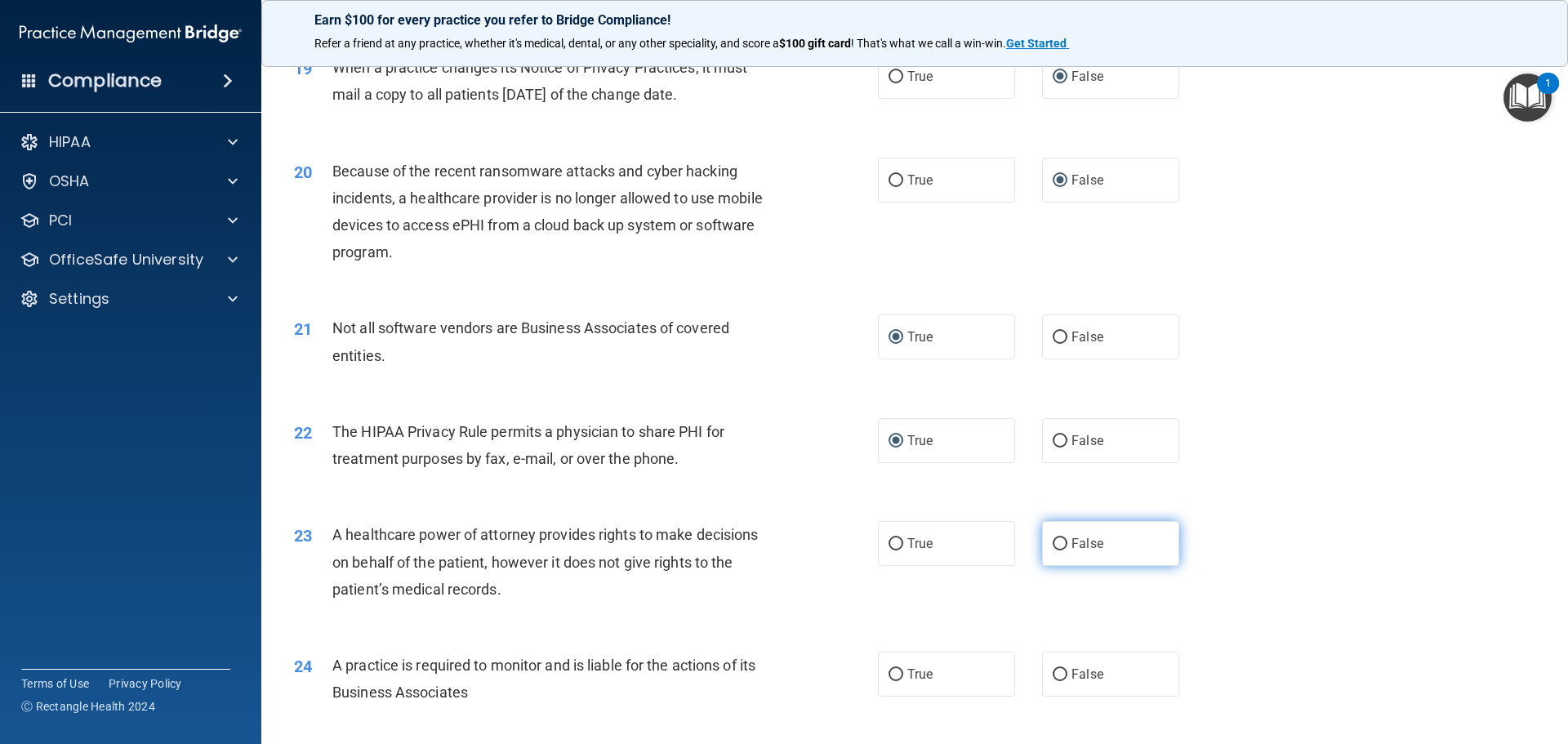
radio input "true"
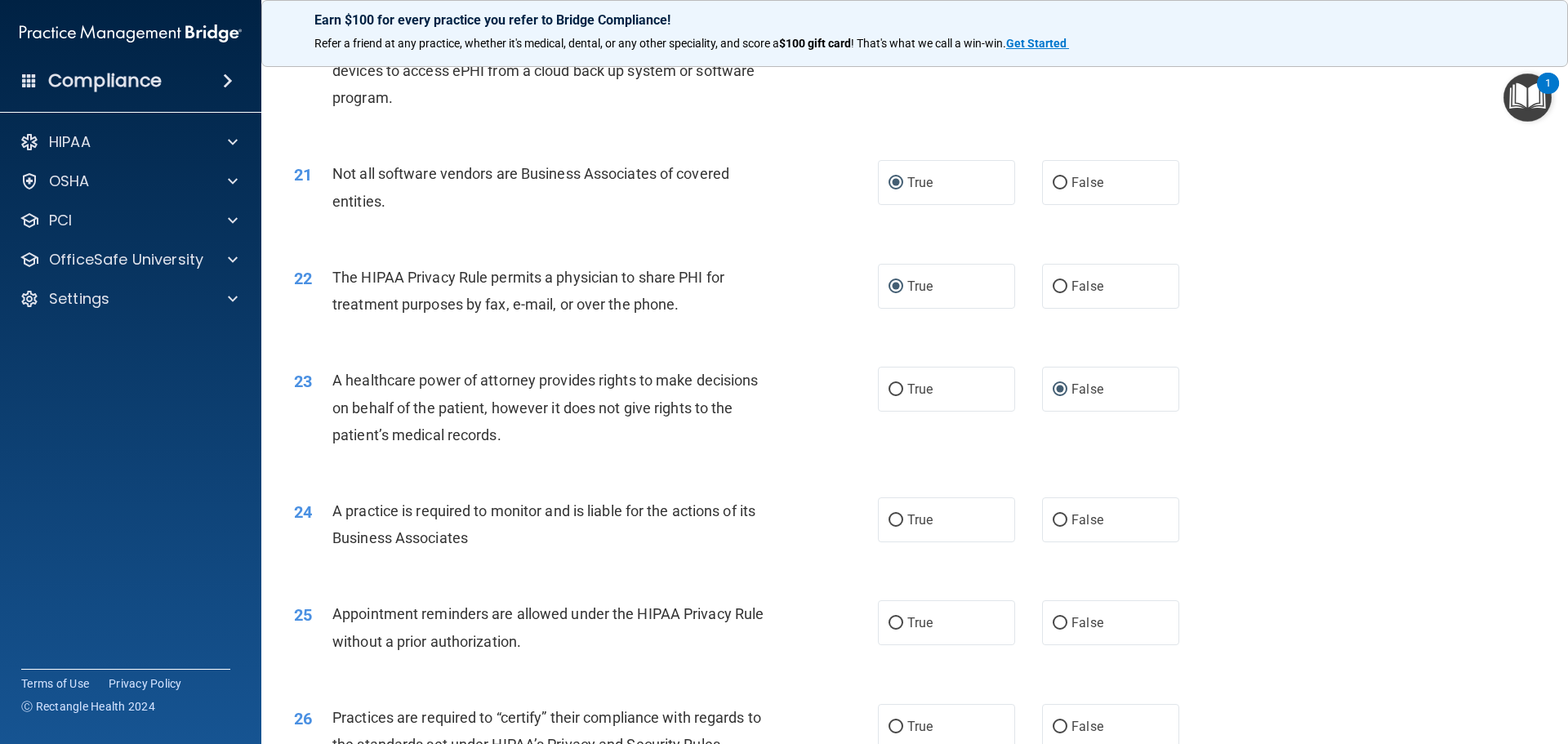
scroll to position [2452, 0]
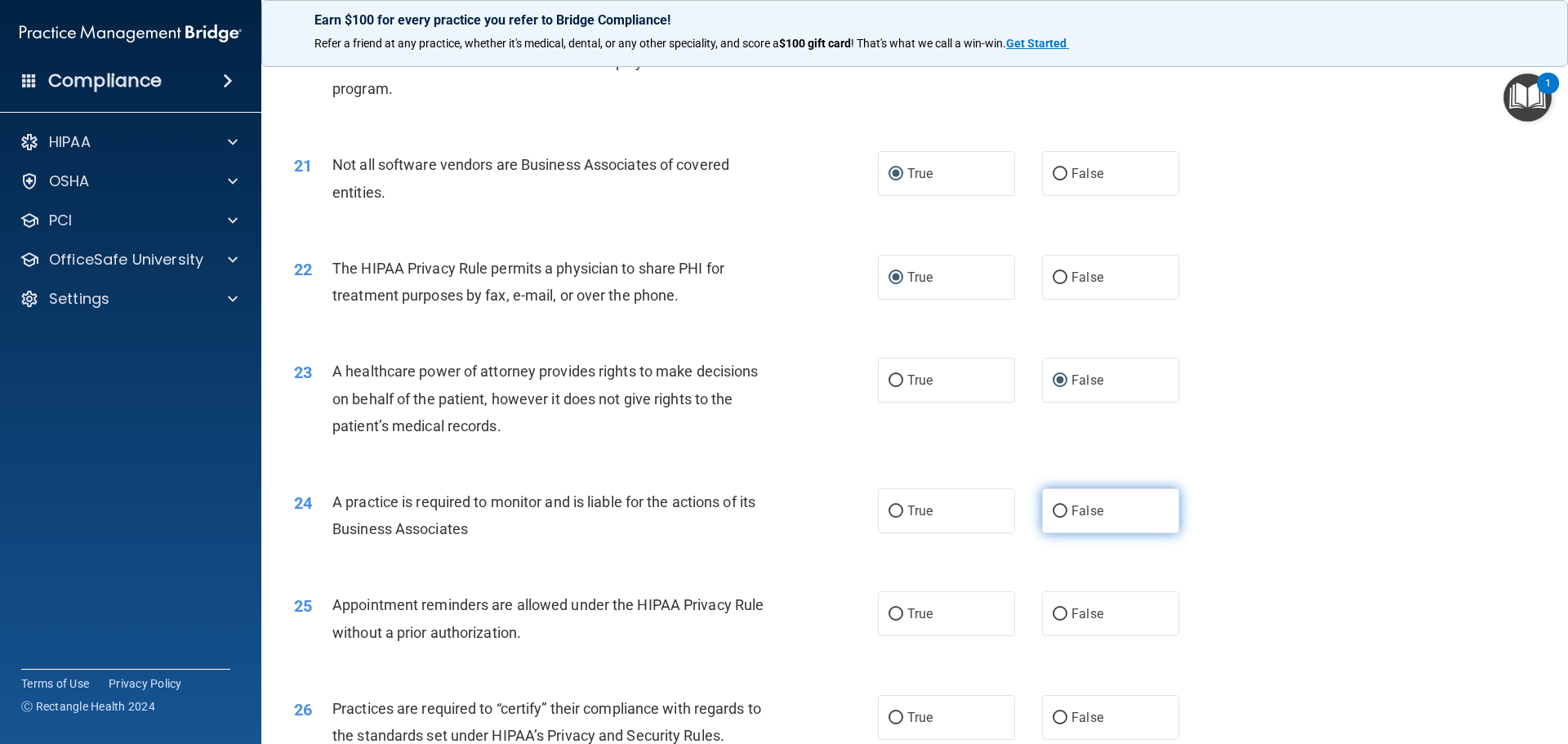
click at [1055, 507] on input "False" at bounding box center [1060, 512] width 15 height 12
radio input "true"
click at [891, 615] on input "True" at bounding box center [895, 615] width 15 height 12
radio input "true"
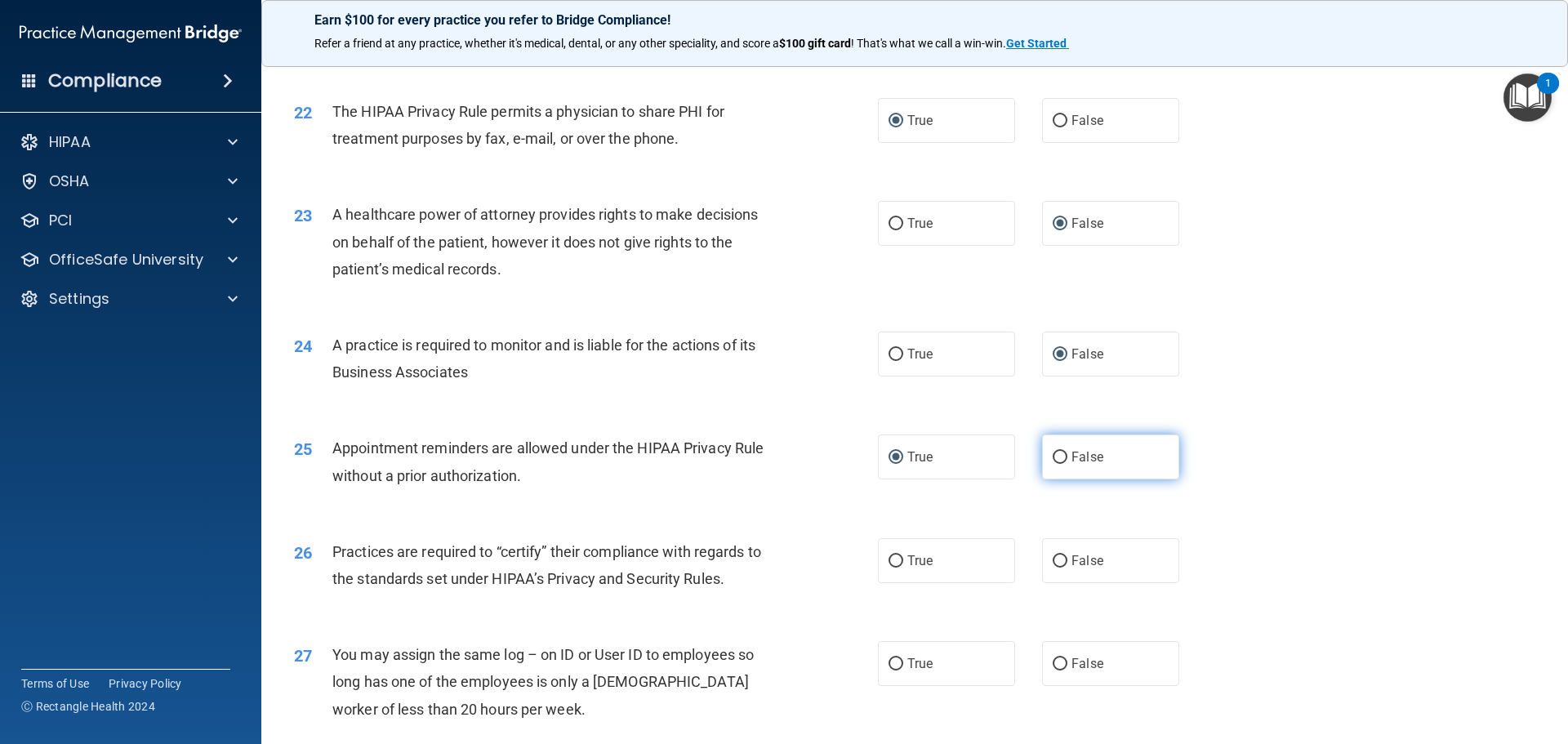
scroll to position [2615, 0]
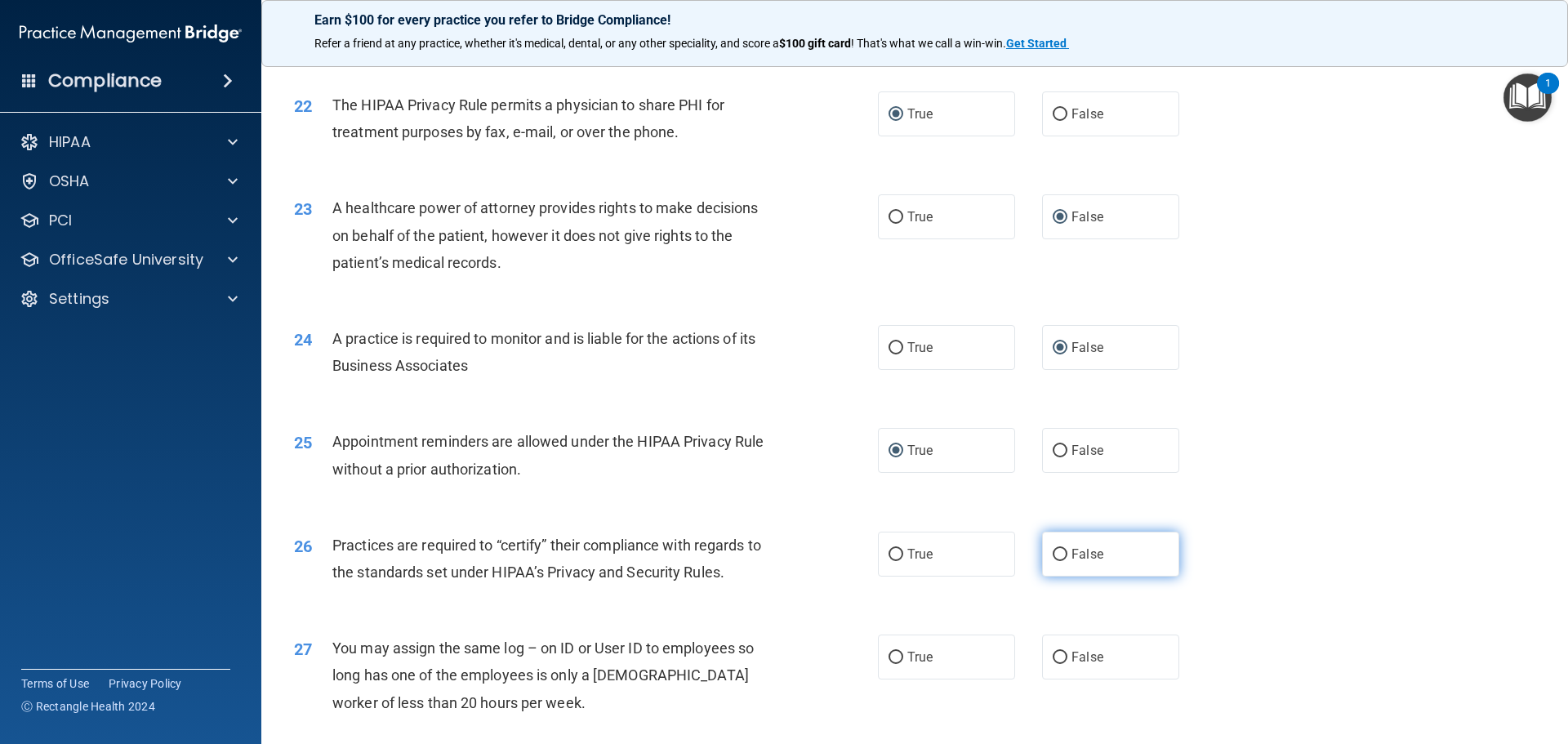
click at [1053, 554] on input "False" at bounding box center [1060, 555] width 15 height 12
radio input "true"
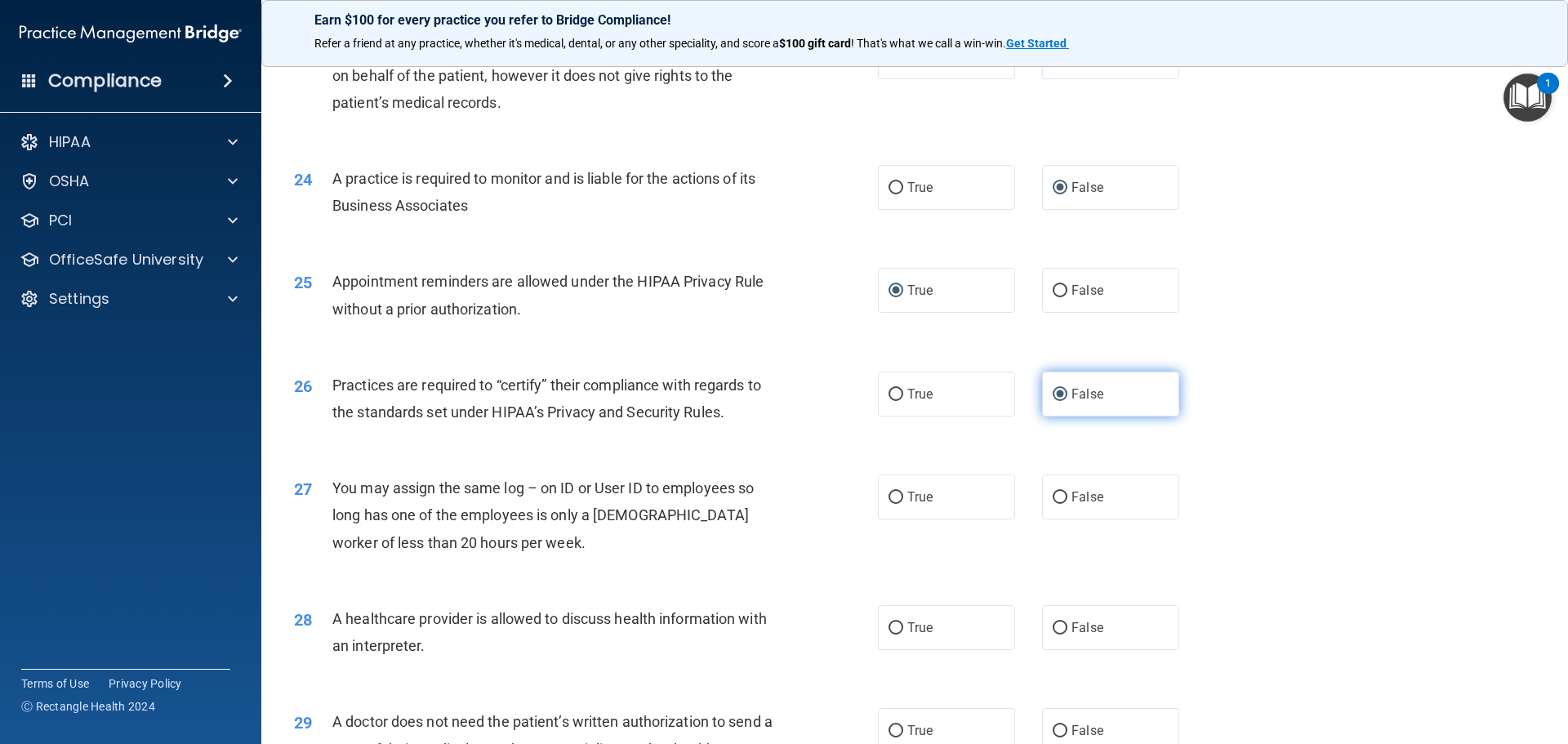
scroll to position [2778, 0]
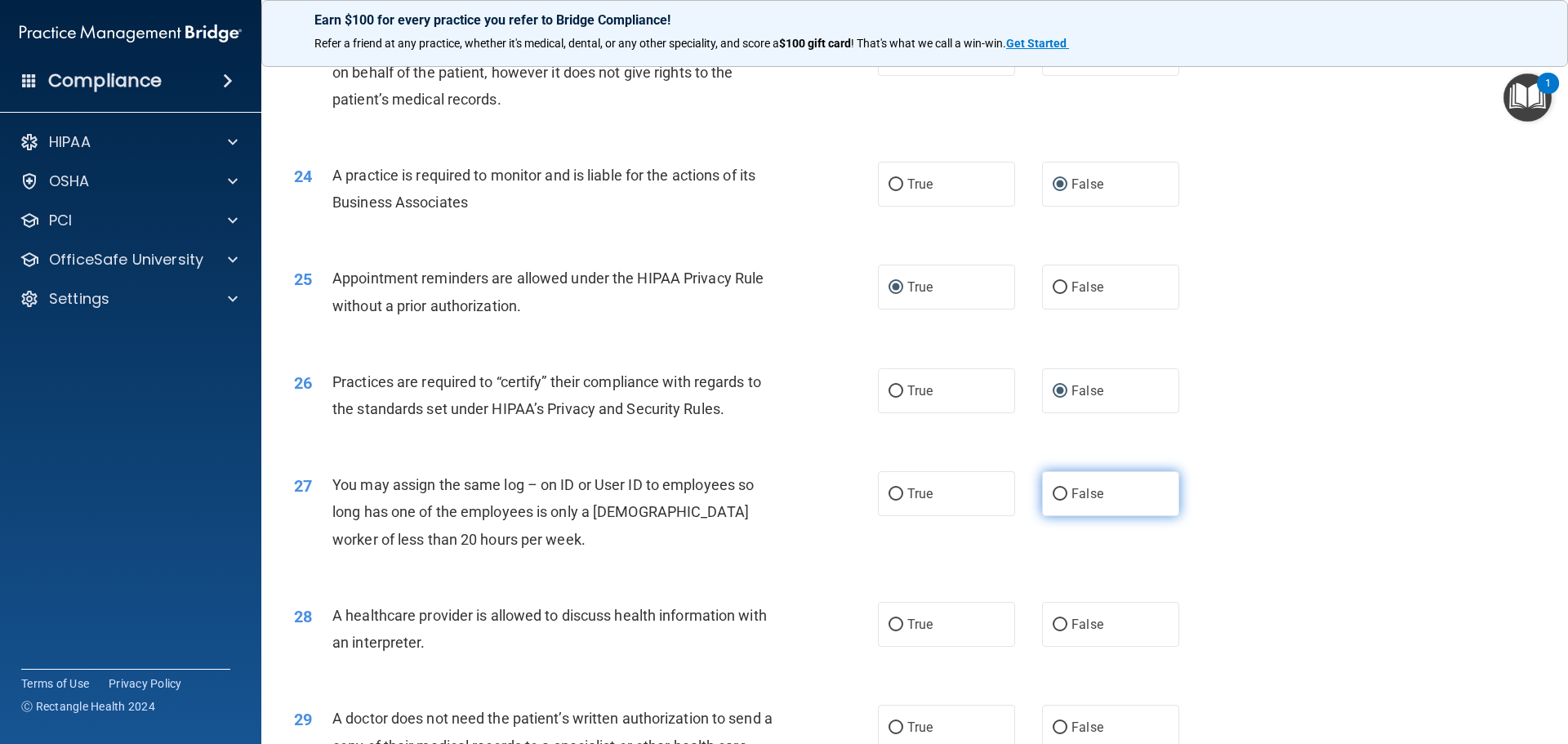
click at [1053, 496] on input "False" at bounding box center [1060, 494] width 15 height 12
radio input "true"
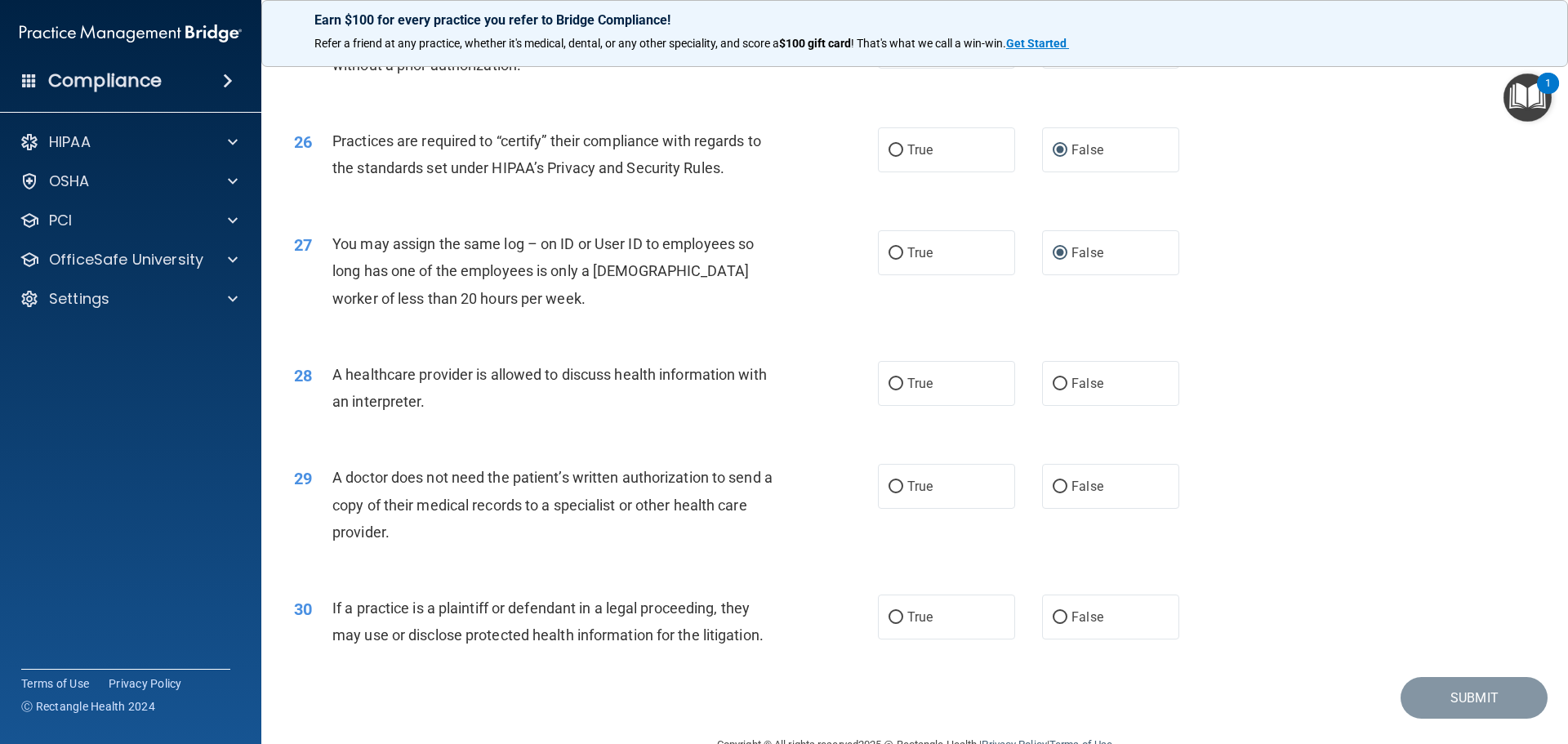
scroll to position [3024, 0]
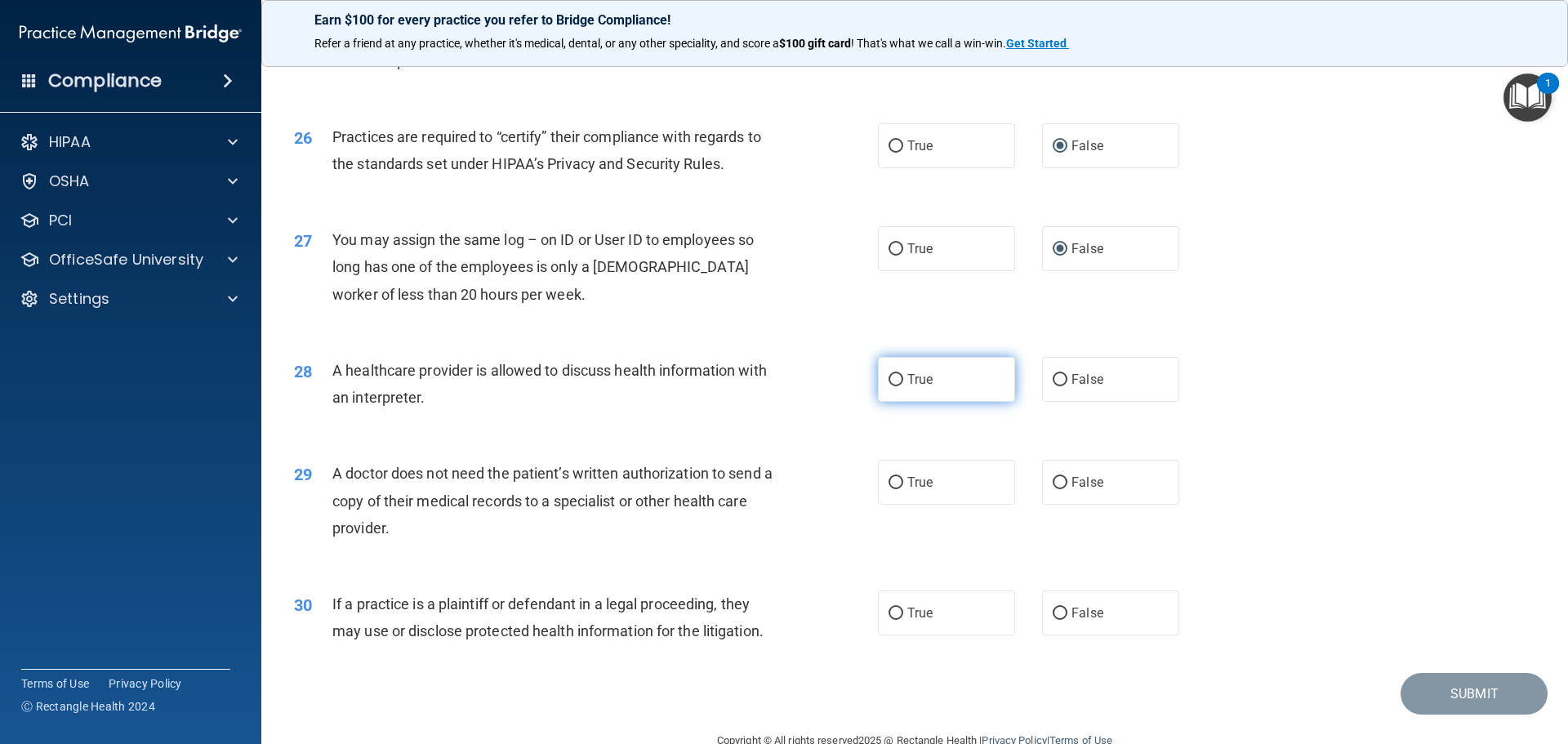
click at [894, 379] on input "True" at bounding box center [895, 380] width 15 height 12
radio input "true"
click at [893, 485] on input "True" at bounding box center [895, 483] width 15 height 12
radio input "true"
click at [888, 618] on input "True" at bounding box center [895, 614] width 15 height 12
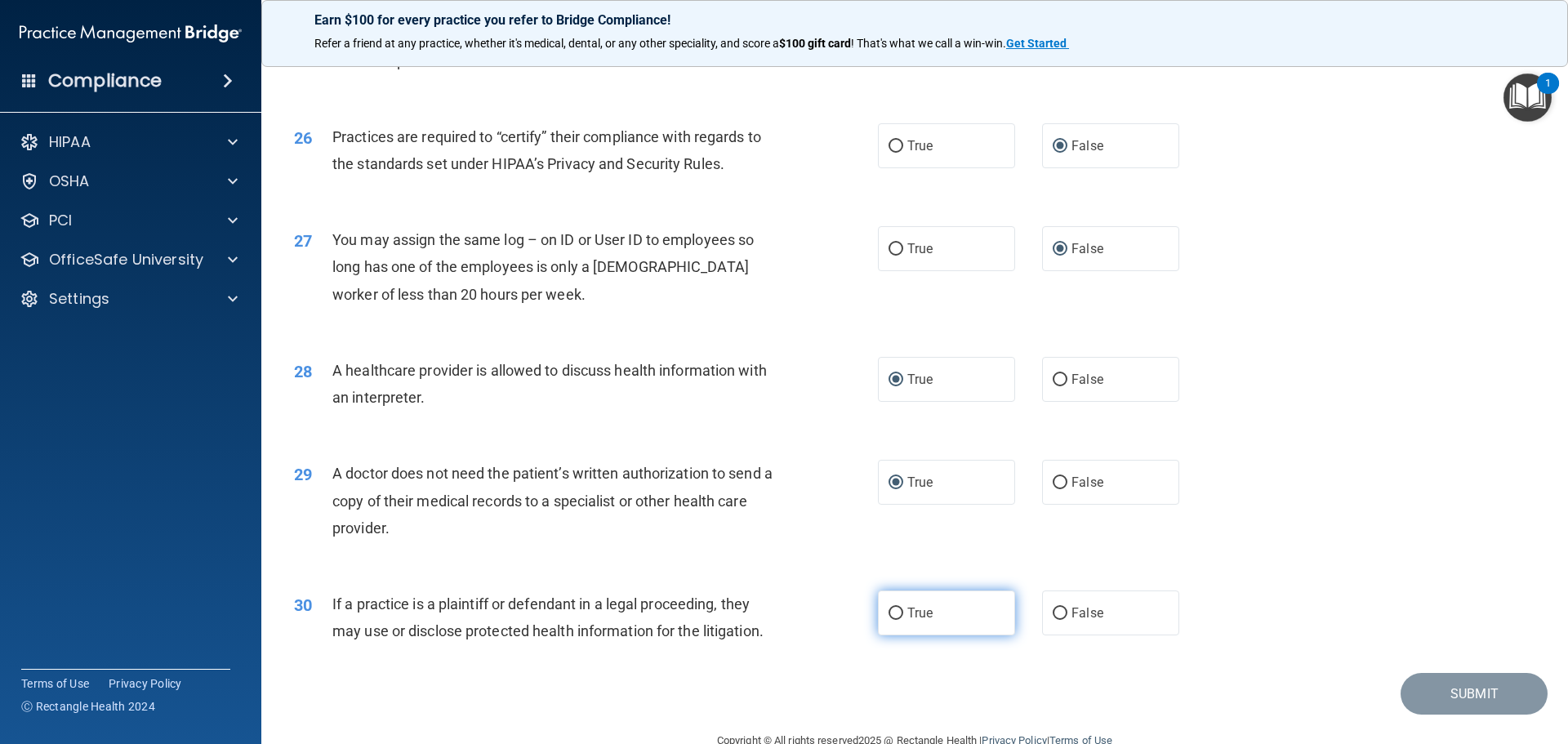
radio input "true"
click at [1445, 692] on button "Submit" at bounding box center [1473, 694] width 147 height 42
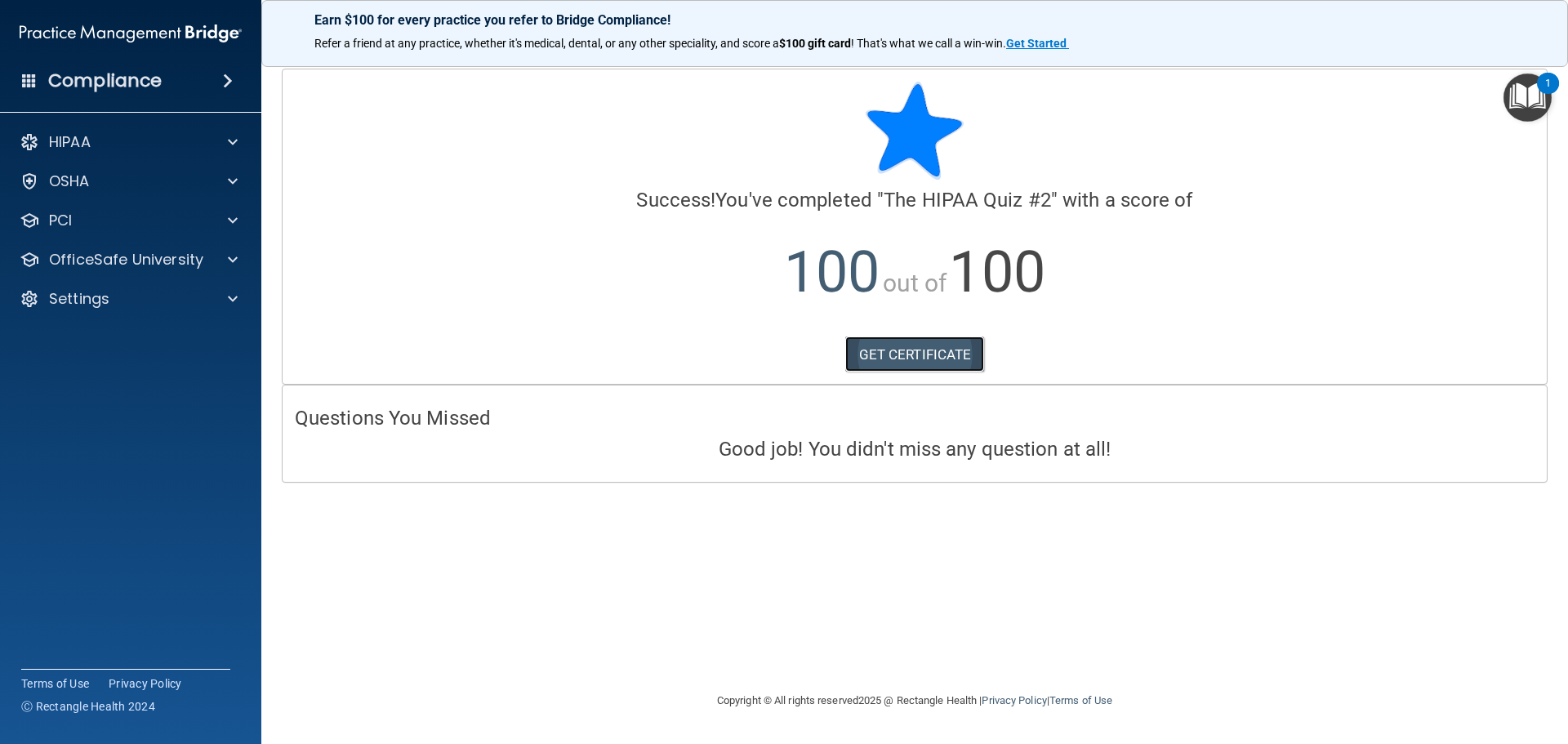
click at [876, 350] on link "GET CERTIFICATE" at bounding box center [915, 355] width 140 height 36
click at [232, 259] on span at bounding box center [233, 260] width 10 height 20
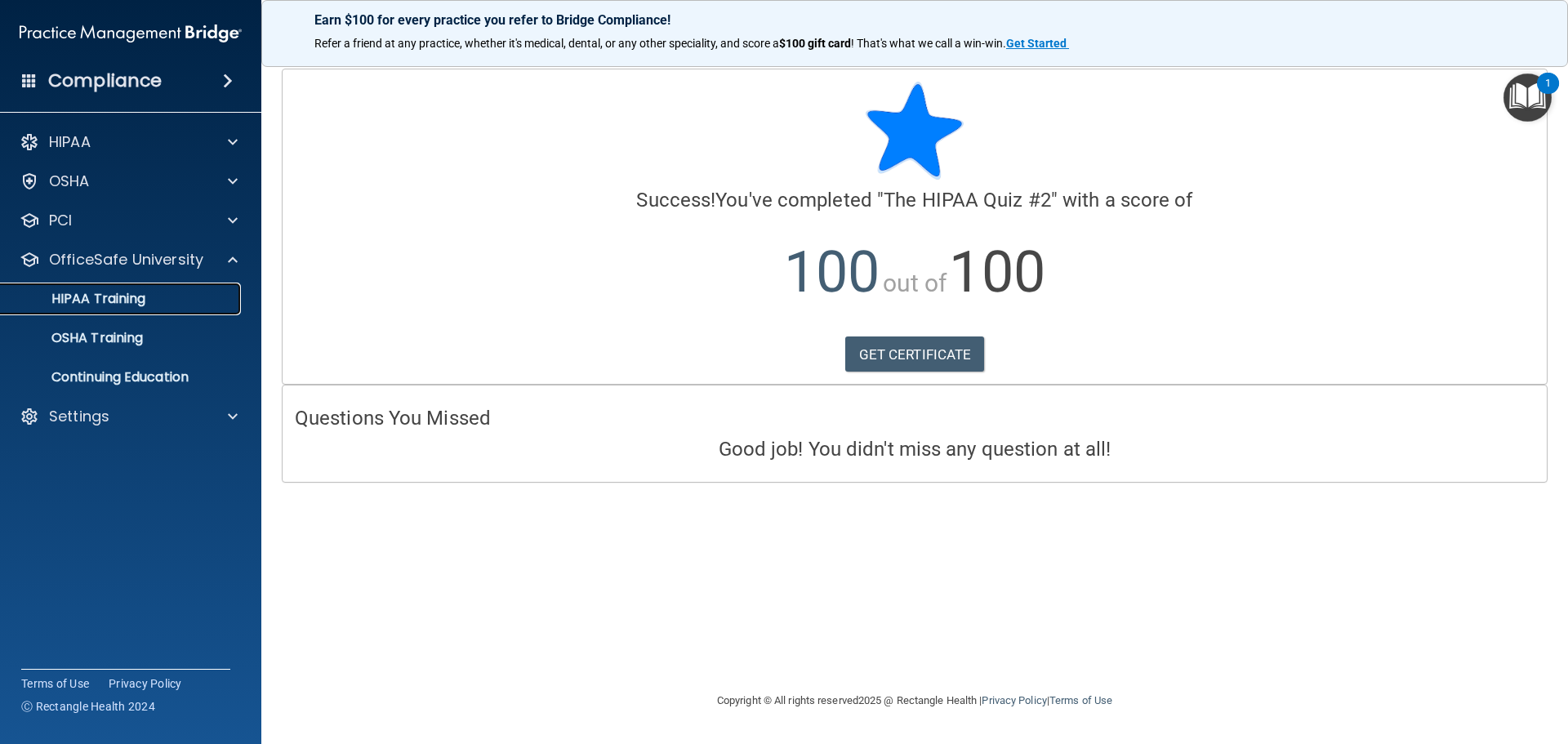
click at [143, 288] on link "HIPAA Training" at bounding box center [113, 299] width 258 height 33
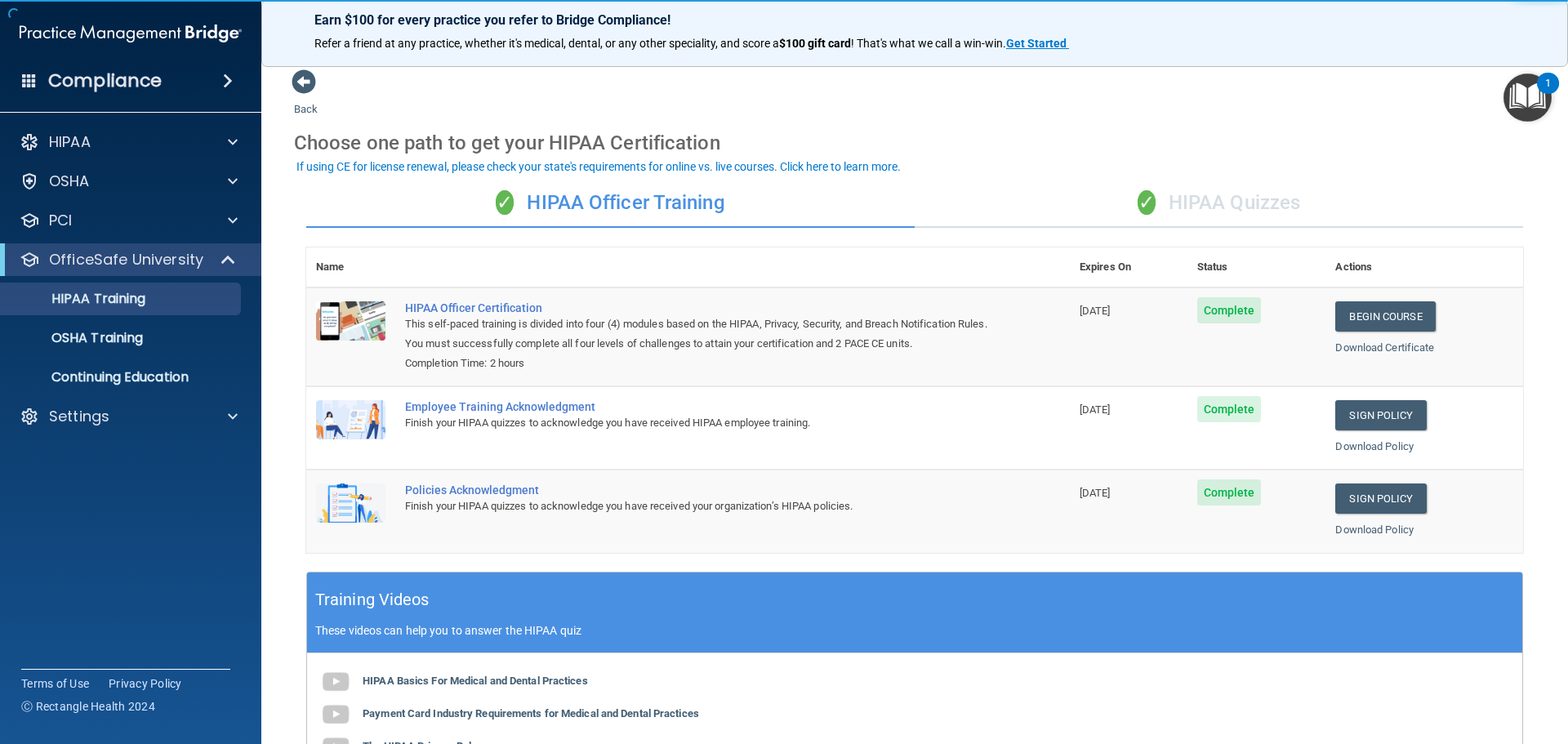
click at [1200, 207] on div "✓ HIPAA Quizzes" at bounding box center [1220, 203] width 609 height 49
